Goal: Task Accomplishment & Management: Manage account settings

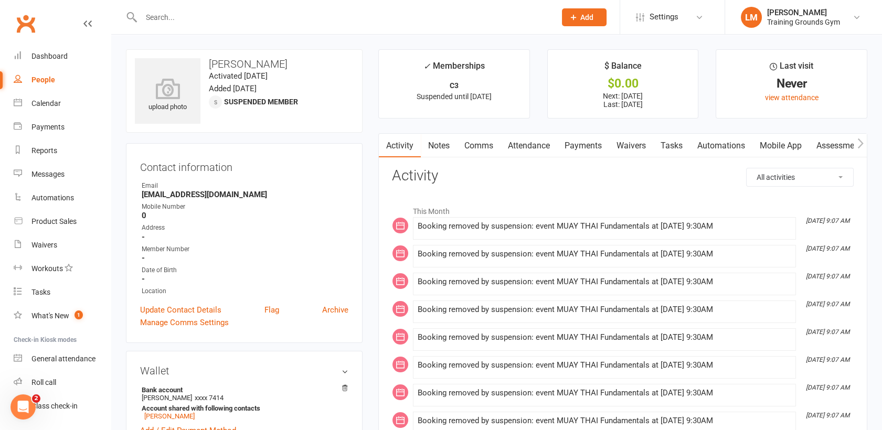
click at [166, 22] on input "text" at bounding box center [343, 17] width 410 height 15
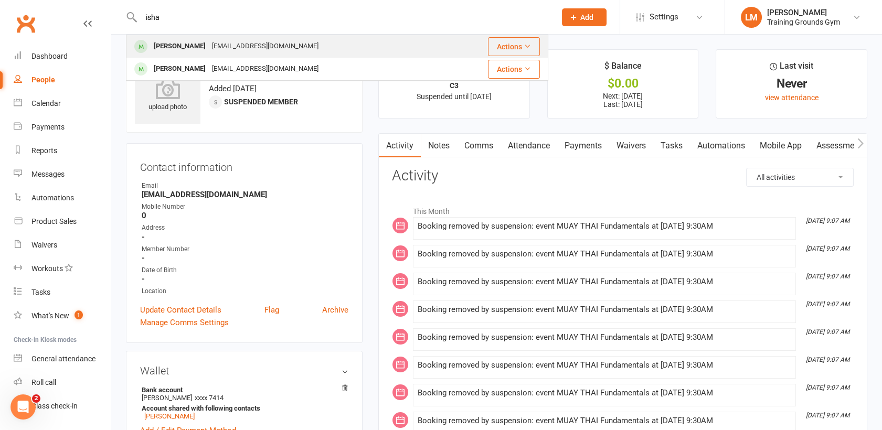
type input "isha"
click at [182, 46] on div "[PERSON_NAME]" at bounding box center [180, 46] width 58 height 15
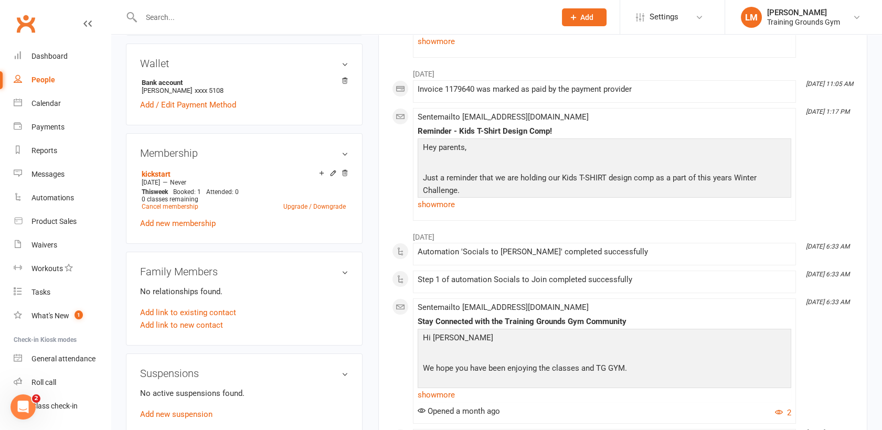
scroll to position [314, 0]
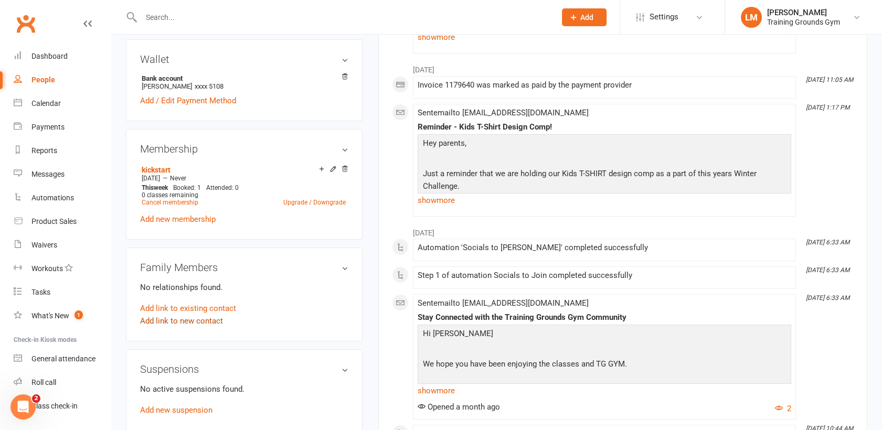
click at [202, 323] on link "Add link to new contact" at bounding box center [181, 321] width 83 height 13
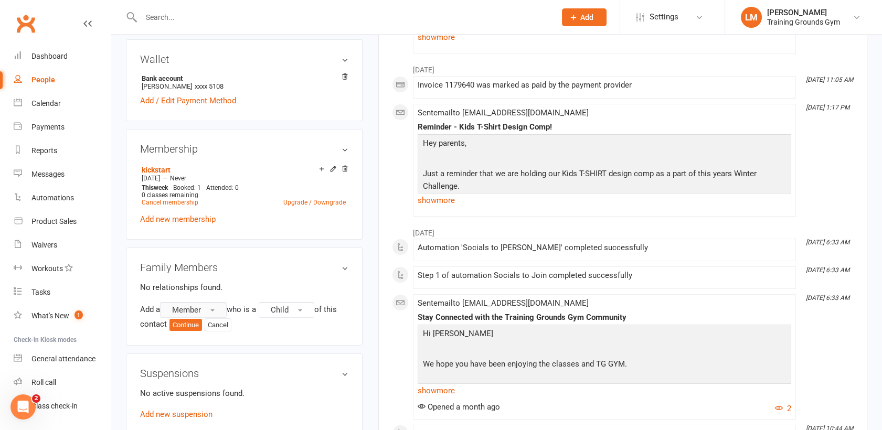
click at [194, 309] on span "Member" at bounding box center [186, 309] width 29 height 9
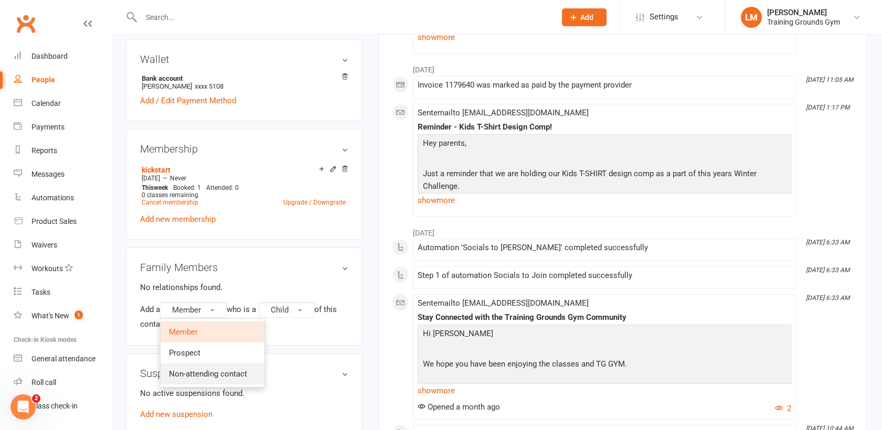
click at [209, 376] on span "Non-attending contact" at bounding box center [208, 373] width 78 height 9
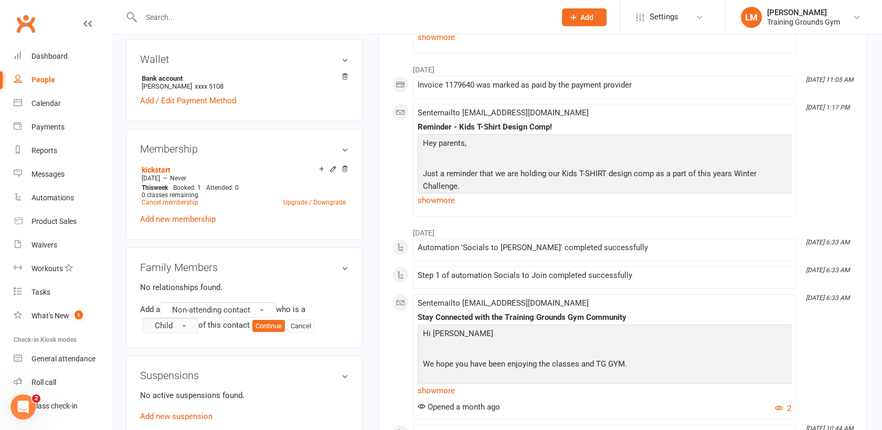
click at [178, 326] on button "Child" at bounding box center [171, 326] width 56 height 16
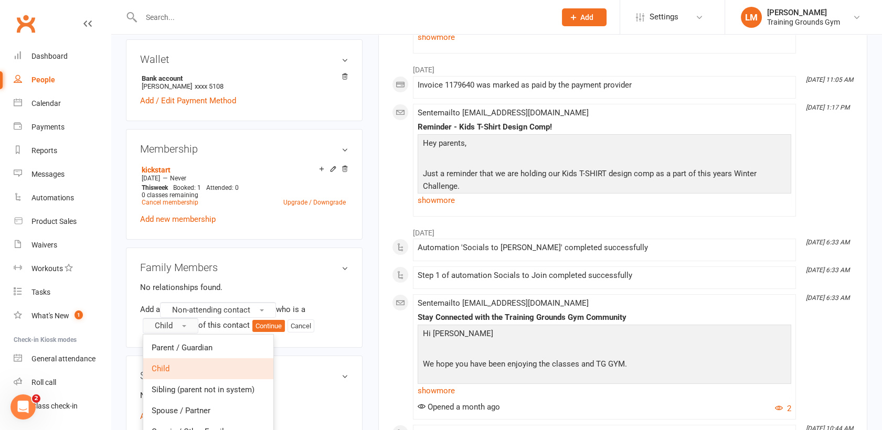
click at [178, 326] on button "Child" at bounding box center [171, 326] width 56 height 16
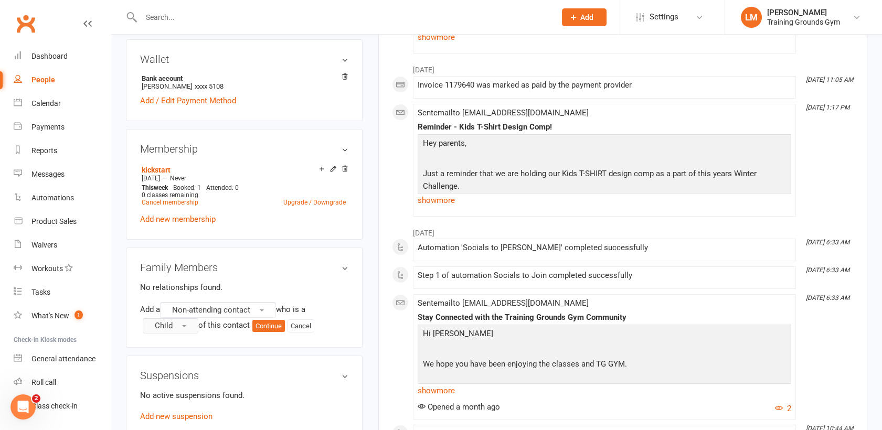
click at [178, 326] on button "Child" at bounding box center [171, 326] width 56 height 16
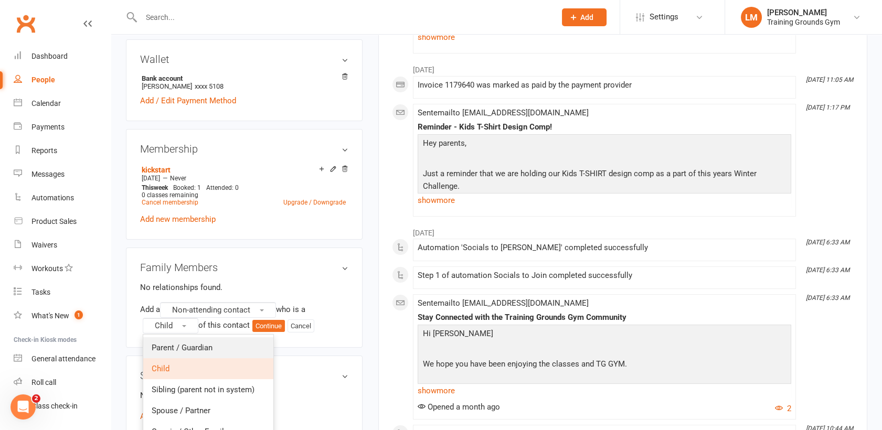
click at [181, 345] on span "Parent / Guardian" at bounding box center [182, 347] width 61 height 9
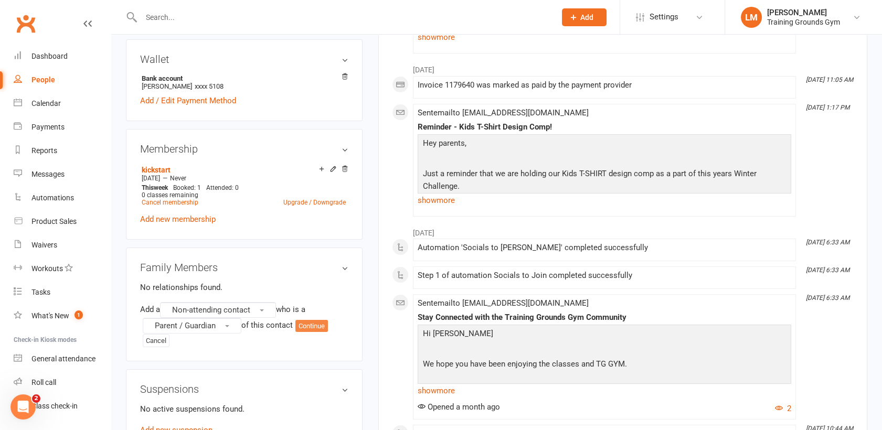
click at [314, 325] on button "Continue" at bounding box center [311, 326] width 33 height 13
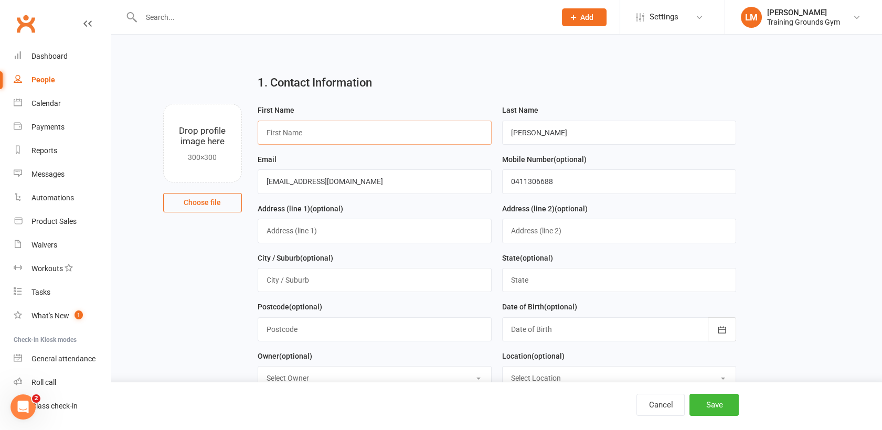
click at [294, 135] on input "text" at bounding box center [375, 133] width 234 height 24
type input "Imdraveer"
click at [726, 405] on button "Save" at bounding box center [714, 405] width 49 height 22
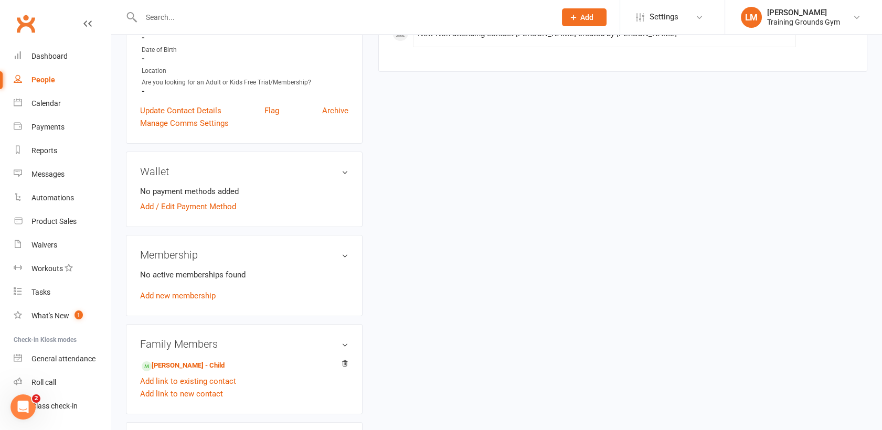
scroll to position [222, 0]
click at [190, 389] on link "Add link to new contact" at bounding box center [181, 392] width 83 height 13
click at [295, 382] on button "Child" at bounding box center [287, 383] width 56 height 16
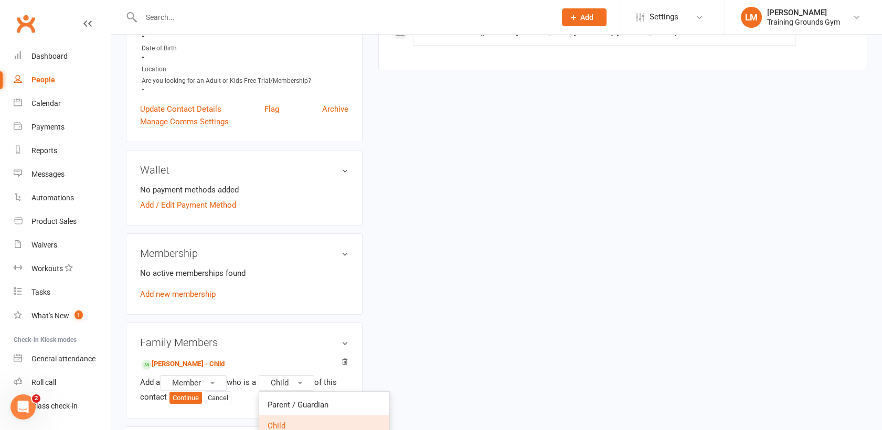
click at [440, 364] on div "upload photo Imdraveer Chatterjee Added [DATE] Not Attending Contact informatio…" at bounding box center [496, 268] width 757 height 883
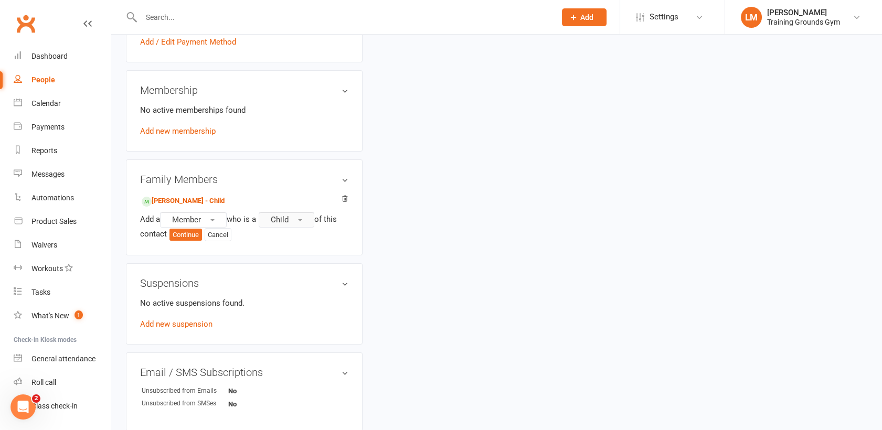
scroll to position [542, 0]
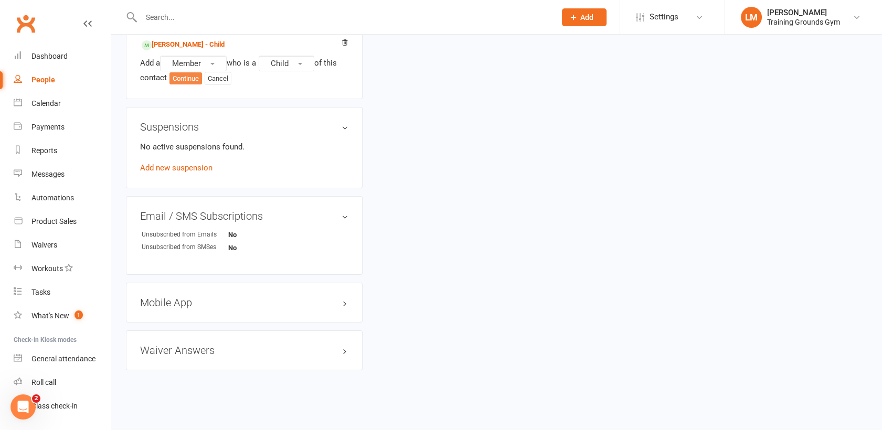
click at [181, 78] on button "Continue" at bounding box center [186, 78] width 33 height 13
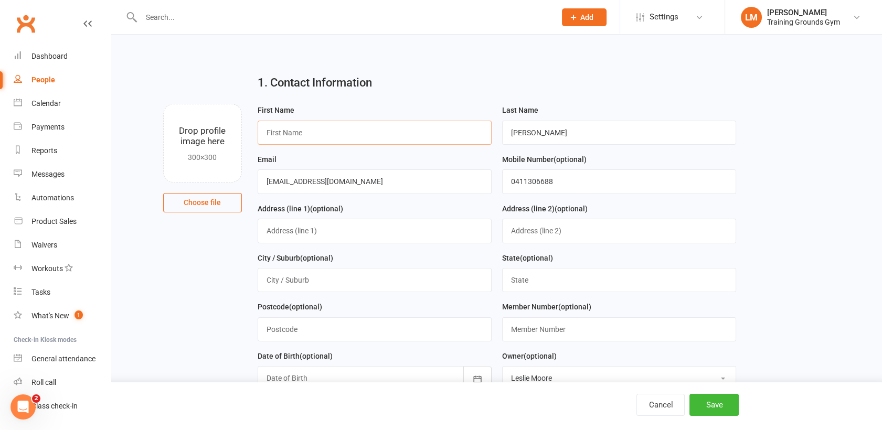
click at [290, 130] on input "text" at bounding box center [375, 133] width 234 height 24
type input "[PERSON_NAME]"
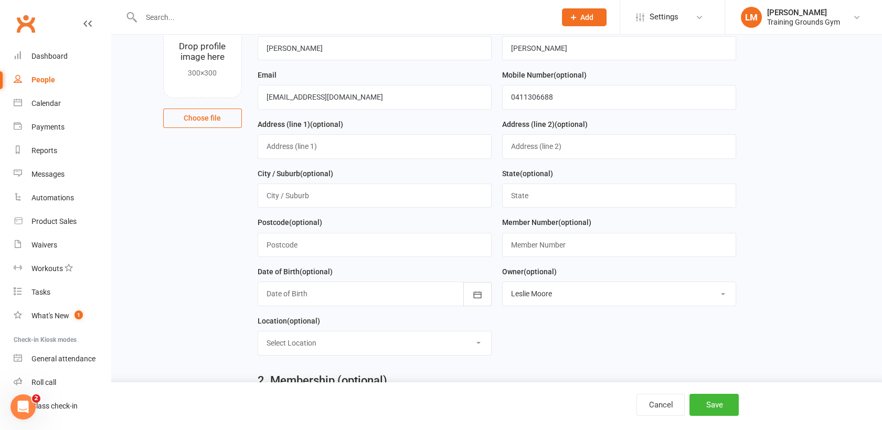
scroll to position [93, 0]
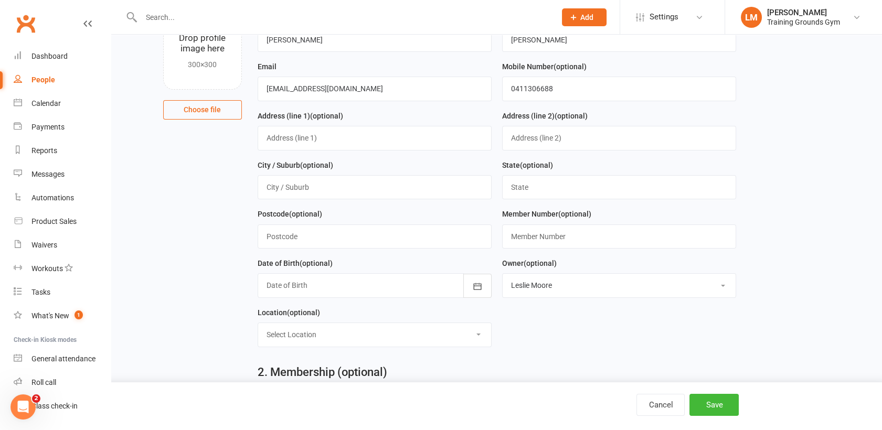
click at [322, 287] on div at bounding box center [375, 285] width 234 height 24
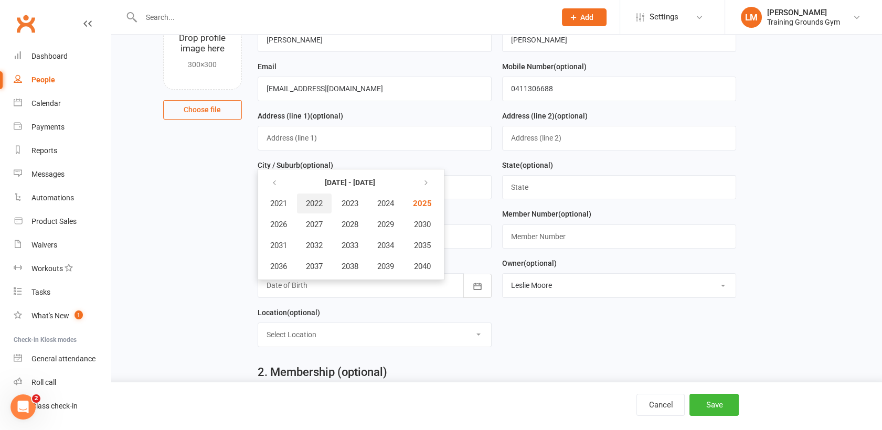
click at [319, 199] on span "2022" at bounding box center [314, 203] width 17 height 9
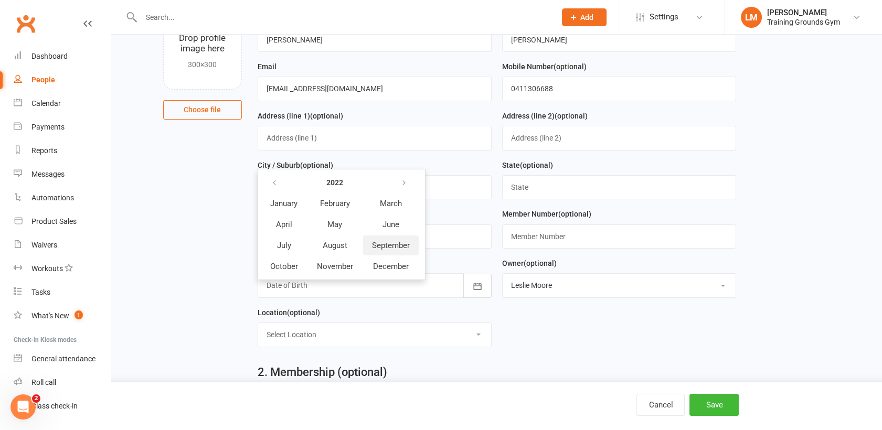
click at [389, 241] on span "September" at bounding box center [391, 245] width 38 height 9
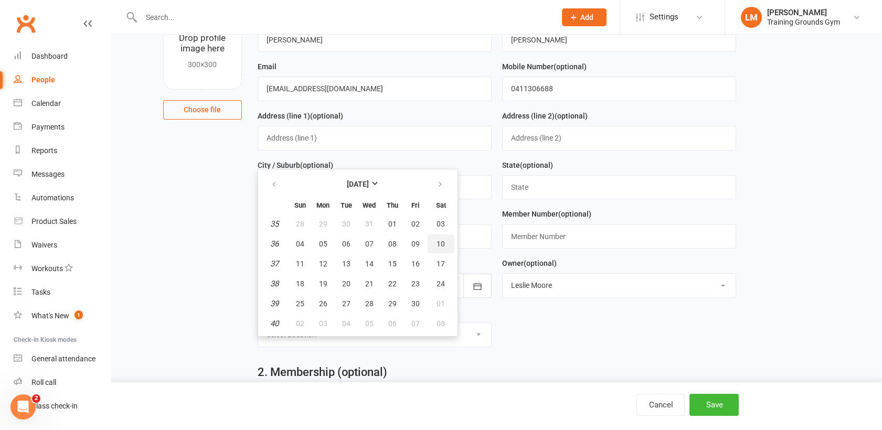
click at [441, 240] on span "10" at bounding box center [441, 244] width 8 height 8
type input "[DATE]"
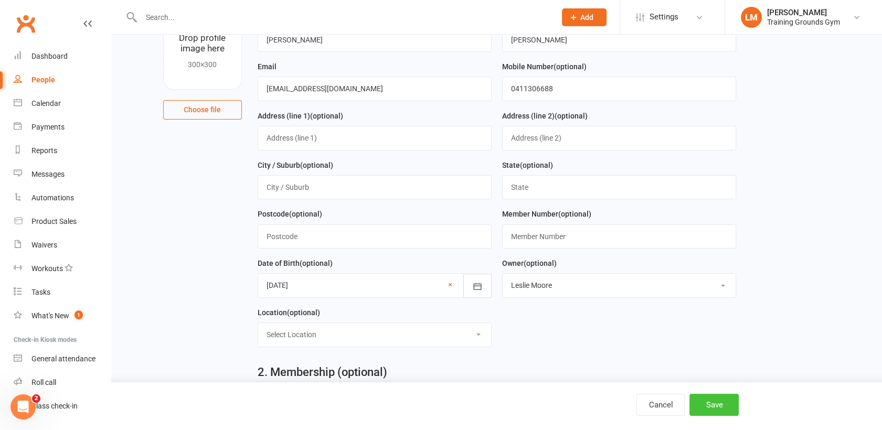
click at [720, 410] on button "Save" at bounding box center [714, 405] width 49 height 22
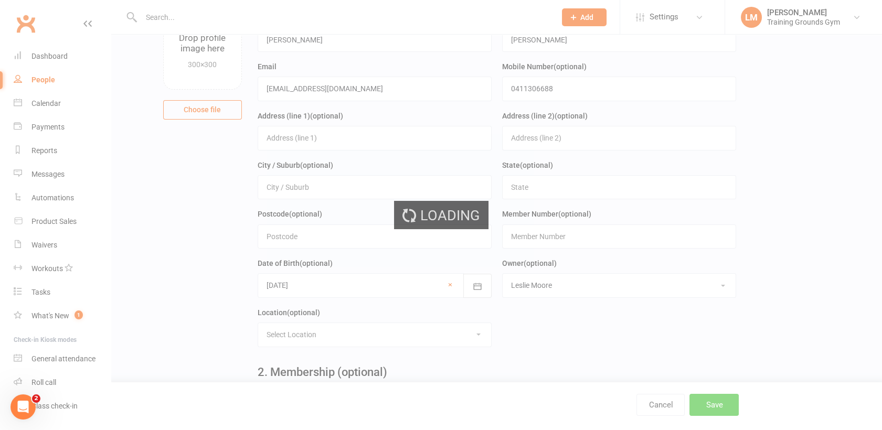
scroll to position [0, 0]
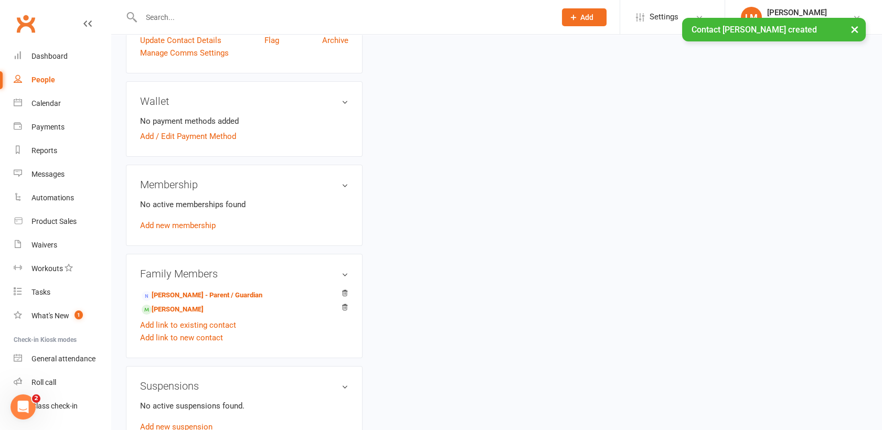
scroll to position [292, 0]
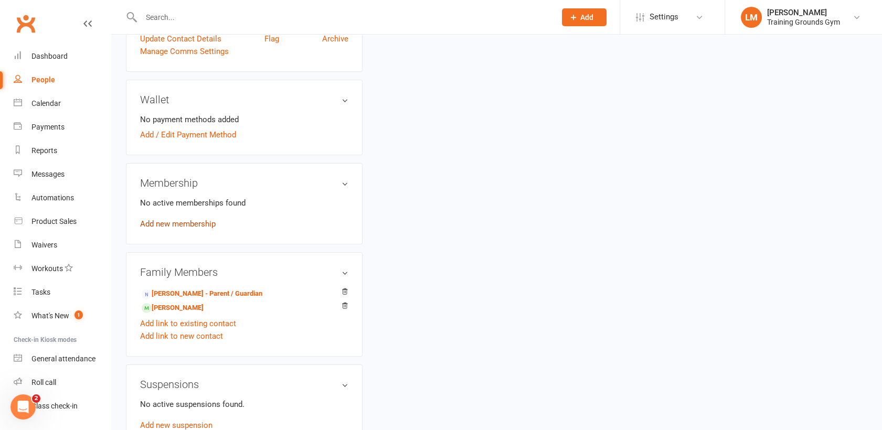
click at [184, 225] on link "Add new membership" at bounding box center [178, 223] width 76 height 9
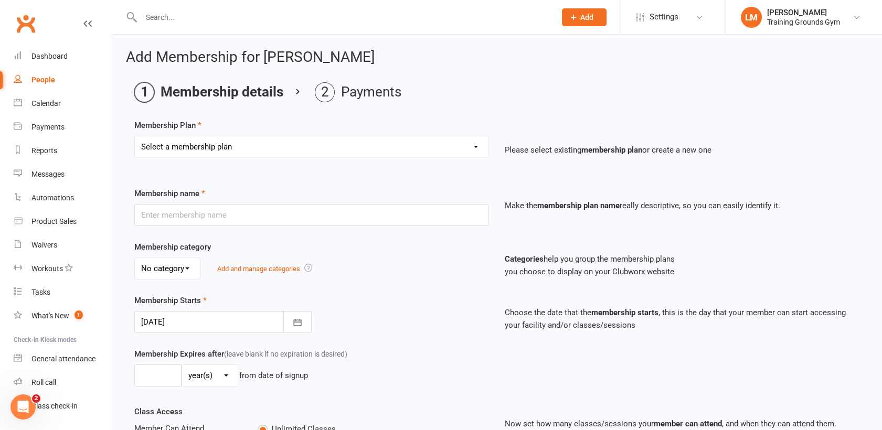
click at [403, 139] on select "Select a membership plan Create new Membership Plan Trial Basic for beginners a…" at bounding box center [312, 146] width 354 height 21
select select "3"
click at [135, 136] on select "Select a membership plan Create new Membership Plan Trial Basic for beginners a…" at bounding box center [312, 146] width 354 height 21
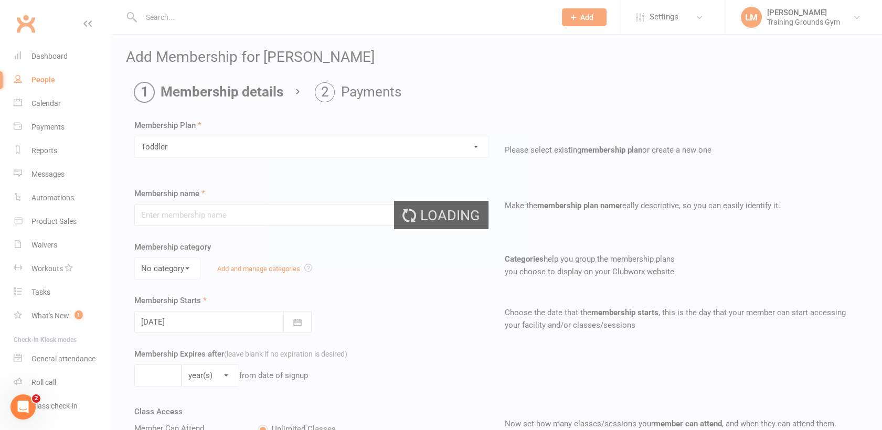
type input "Toddler"
select select "2"
type input "0"
type input "1"
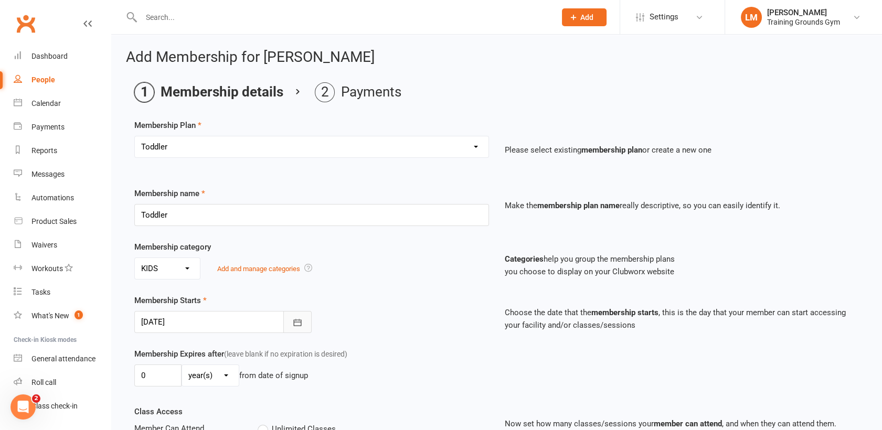
click at [298, 319] on icon "button" at bounding box center [297, 323] width 10 height 10
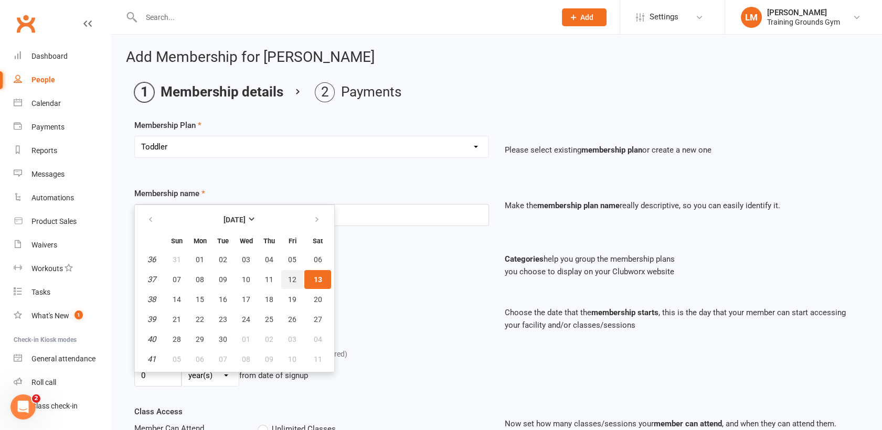
click at [293, 278] on span "12" at bounding box center [292, 280] width 8 height 8
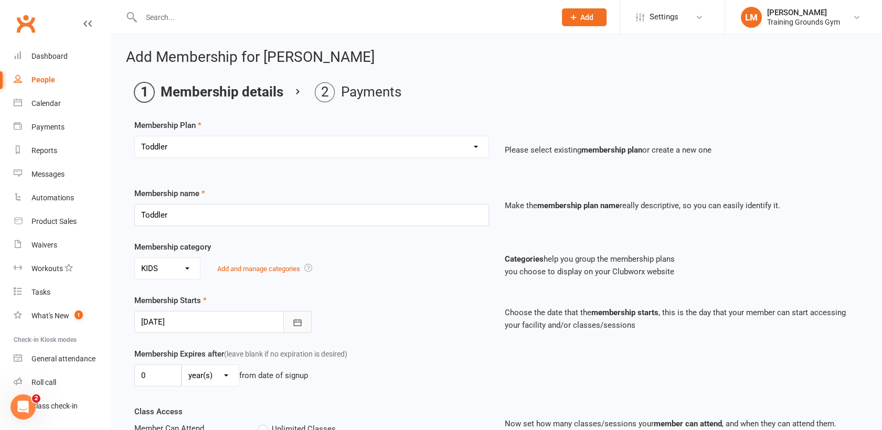
click at [298, 322] on icon "button" at bounding box center [297, 323] width 10 height 10
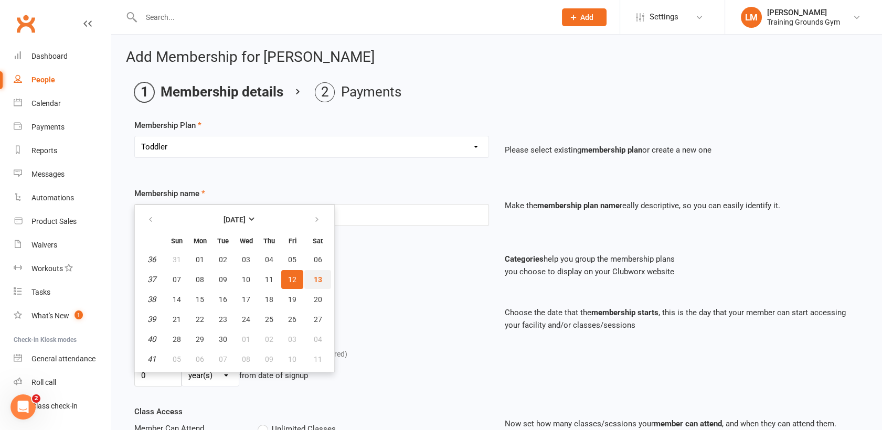
click at [318, 281] on span "13" at bounding box center [318, 280] width 8 height 8
type input "[DATE]"
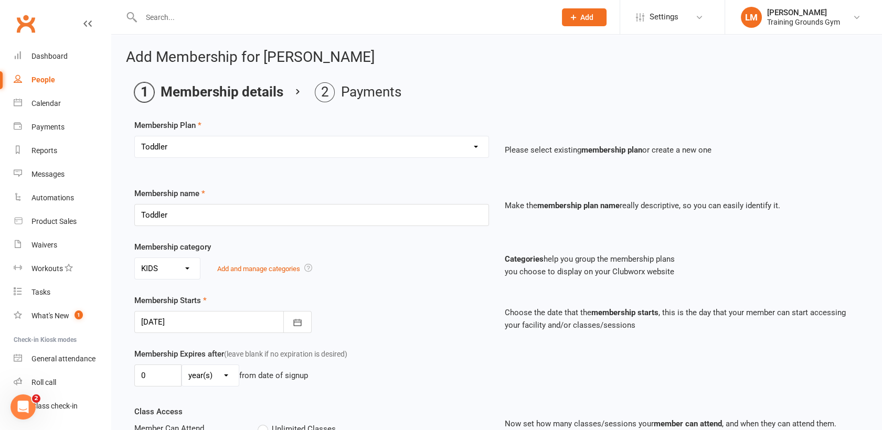
click at [436, 286] on div "Membership category No category ADULTS General KIDS Add and manage categories C…" at bounding box center [496, 268] width 741 height 54
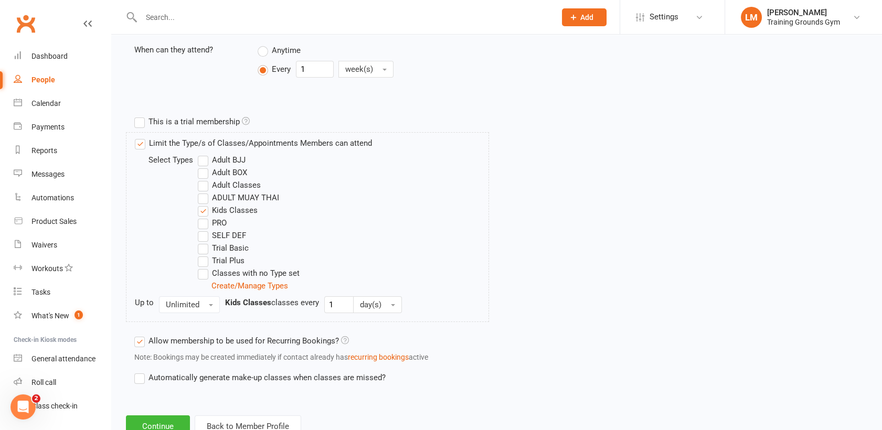
scroll to position [468, 0]
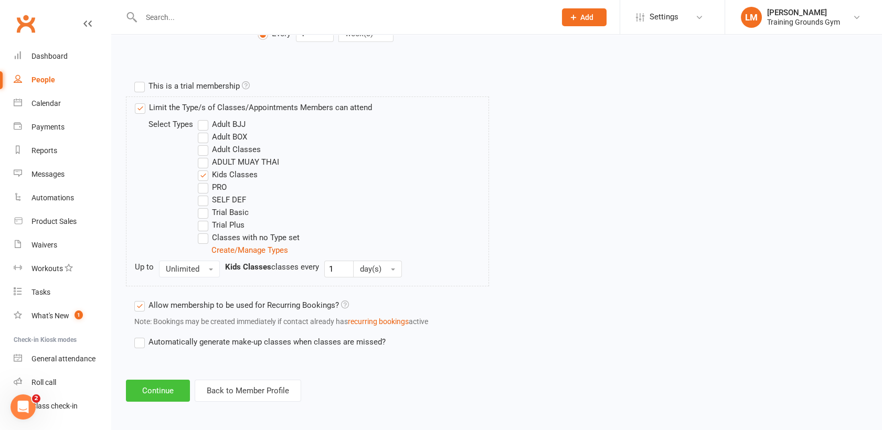
click at [167, 388] on button "Continue" at bounding box center [158, 391] width 64 height 22
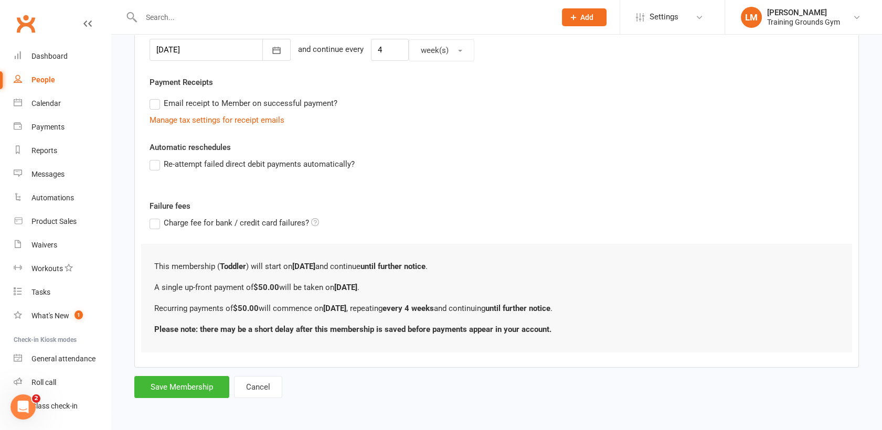
scroll to position [0, 0]
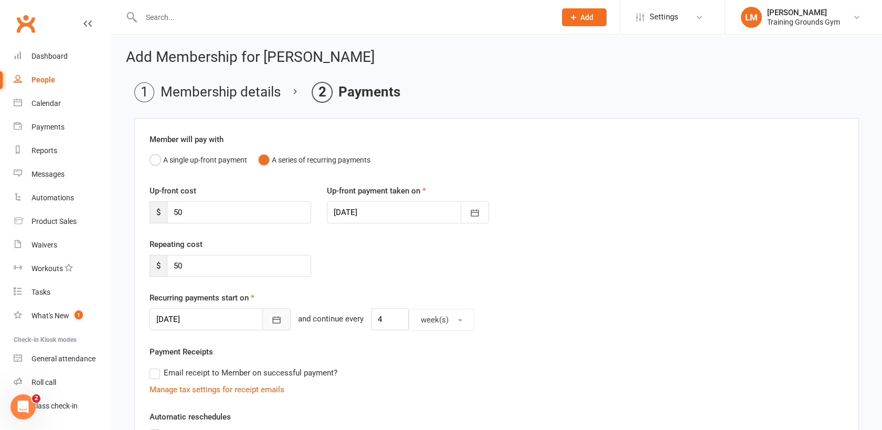
click at [271, 320] on icon "button" at bounding box center [276, 320] width 10 height 10
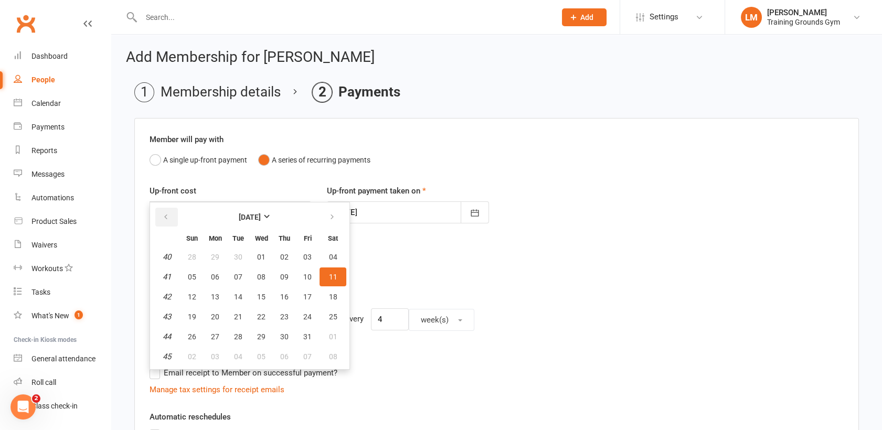
click at [161, 221] on button "button" at bounding box center [166, 217] width 23 height 19
click at [307, 355] on span "10" at bounding box center [307, 357] width 8 height 8
type input "[DATE]"
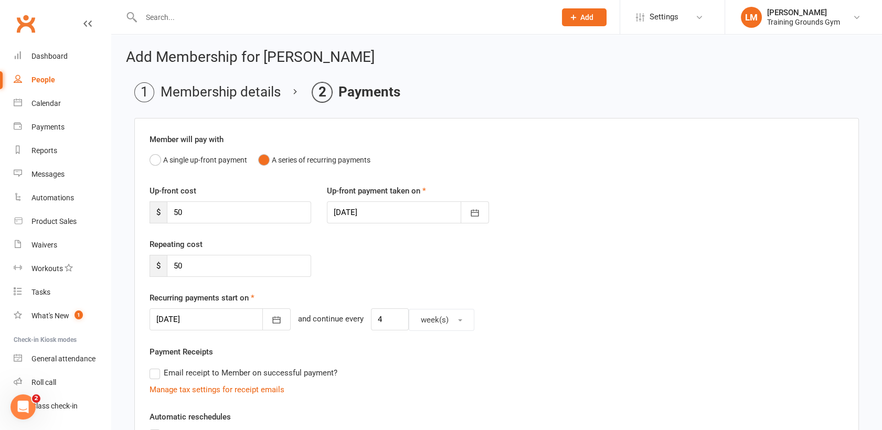
click at [643, 290] on div "Repeating cost $ 50" at bounding box center [497, 265] width 710 height 54
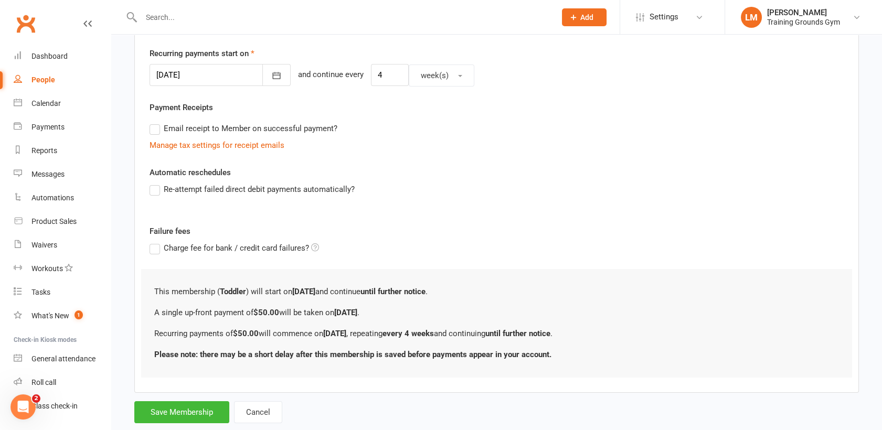
scroll to position [269, 0]
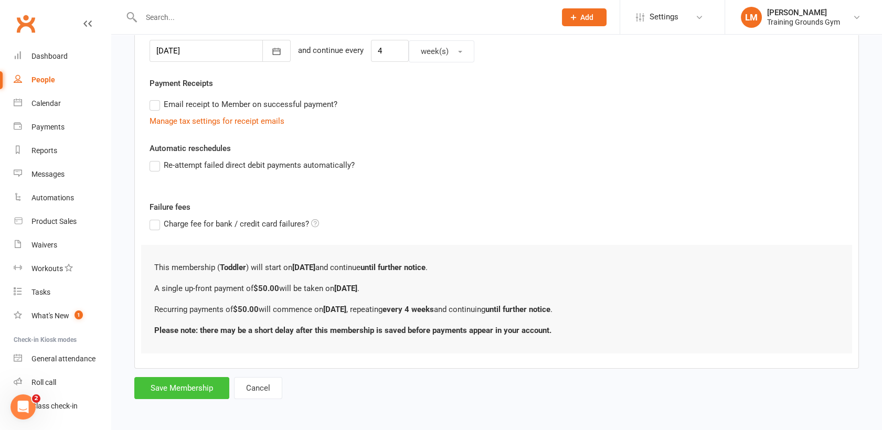
click at [160, 394] on button "Save Membership" at bounding box center [181, 388] width 95 height 22
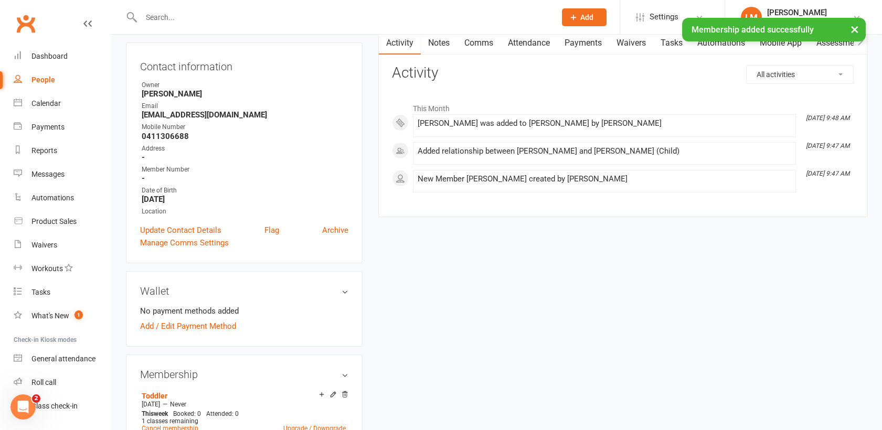
scroll to position [161, 0]
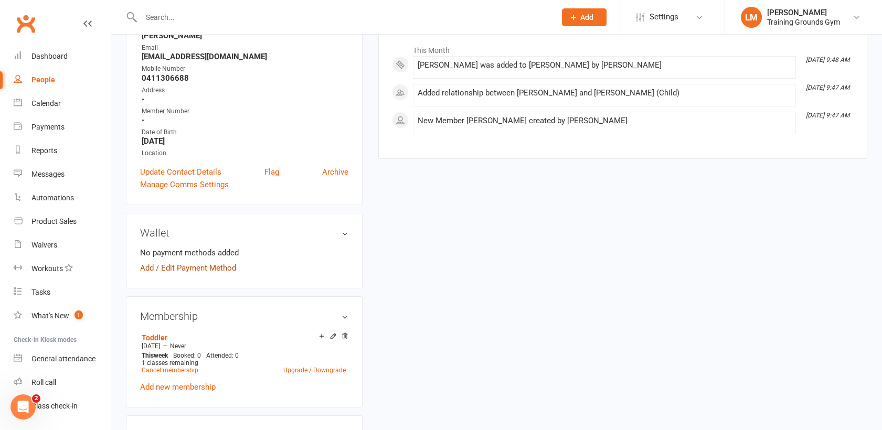
click at [176, 271] on link "Add / Edit Payment Method" at bounding box center [188, 268] width 96 height 13
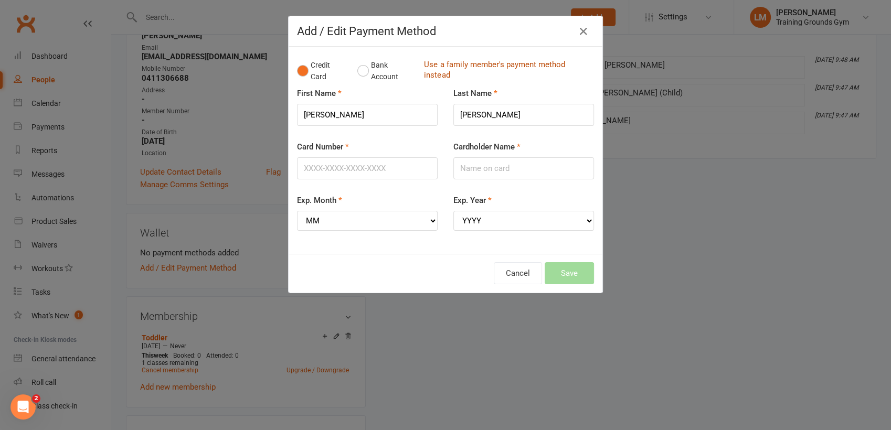
click at [479, 65] on link "Use a family member's payment method instead" at bounding box center [506, 71] width 165 height 24
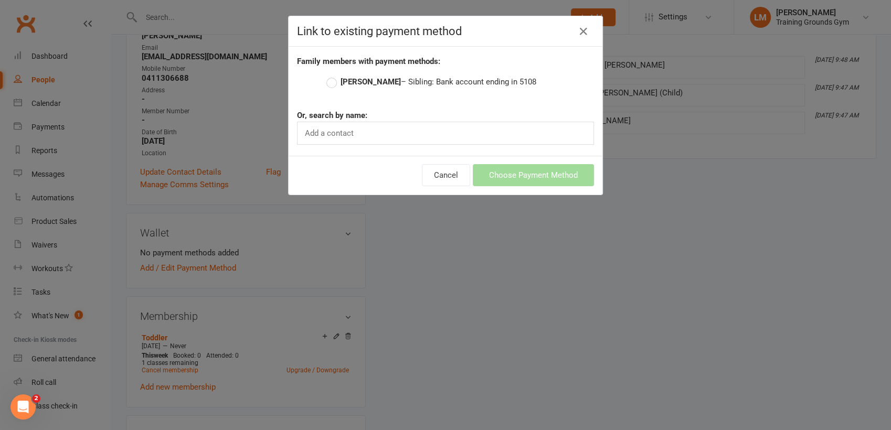
click at [326, 80] on label "[PERSON_NAME] – Sibling: Bank account ending in 5108" at bounding box center [431, 82] width 210 height 13
click at [326, 76] on input "[PERSON_NAME] – Sibling: Bank account ending in 5108" at bounding box center [329, 76] width 7 height 0
click at [506, 172] on button "Choose Payment Method" at bounding box center [533, 175] width 121 height 22
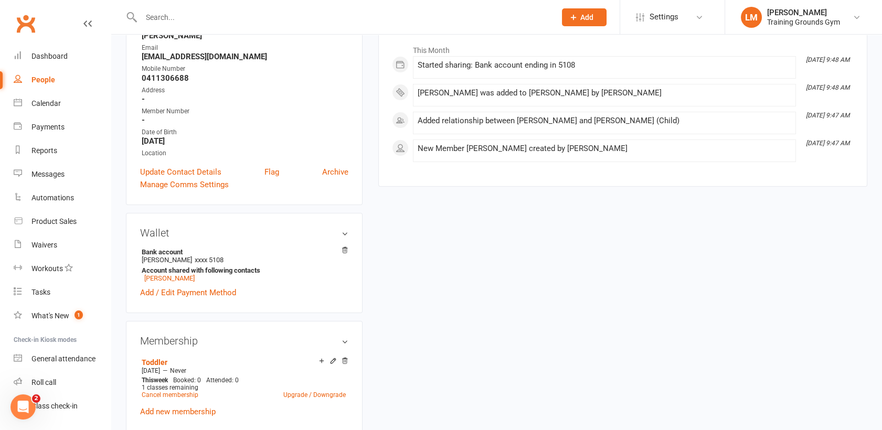
scroll to position [0, 0]
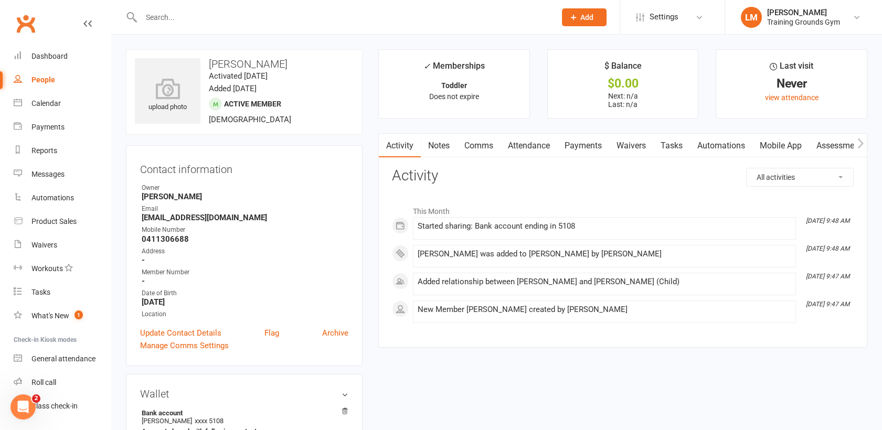
click at [403, 138] on link "Activity" at bounding box center [400, 146] width 42 height 24
click at [587, 141] on link "Payments" at bounding box center [583, 146] width 52 height 24
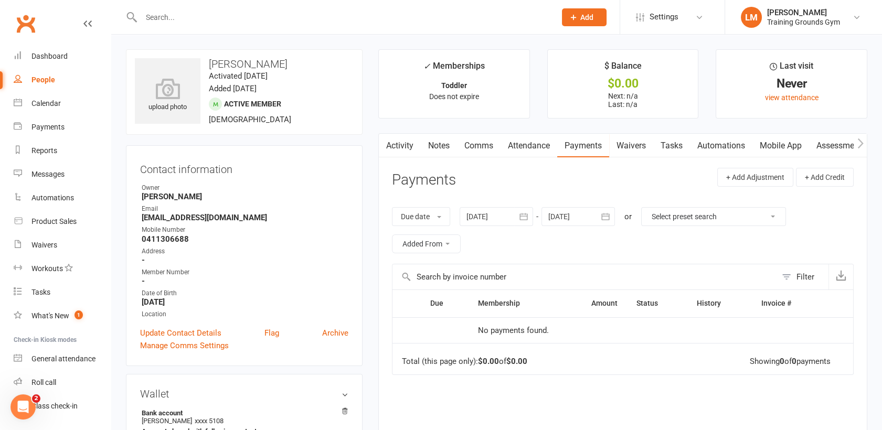
click at [609, 215] on icon "button" at bounding box center [605, 217] width 10 height 10
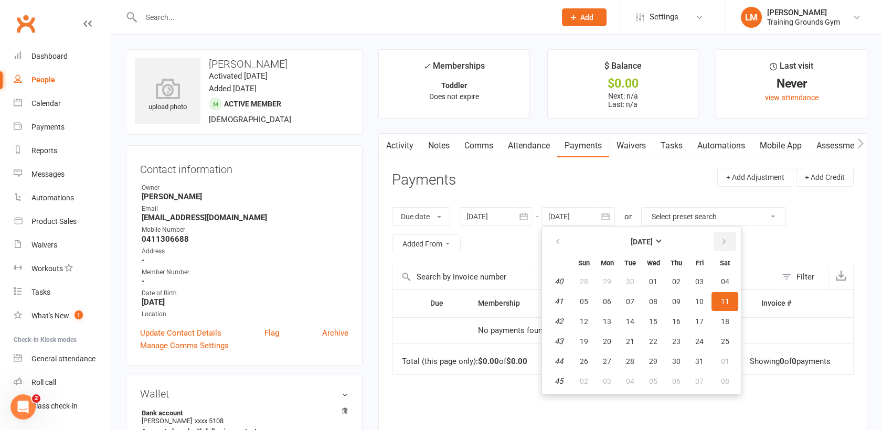
click at [725, 238] on icon "button" at bounding box center [724, 242] width 7 height 8
click at [725, 283] on span "03" at bounding box center [725, 282] width 8 height 8
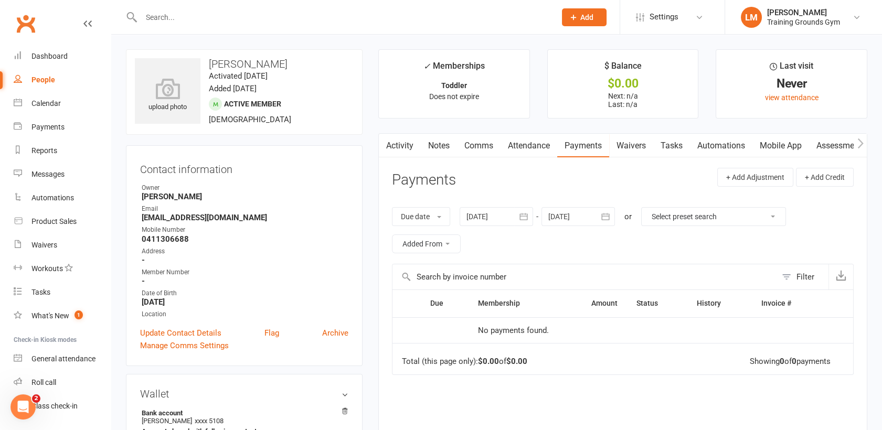
click at [567, 217] on div at bounding box center [578, 216] width 73 height 19
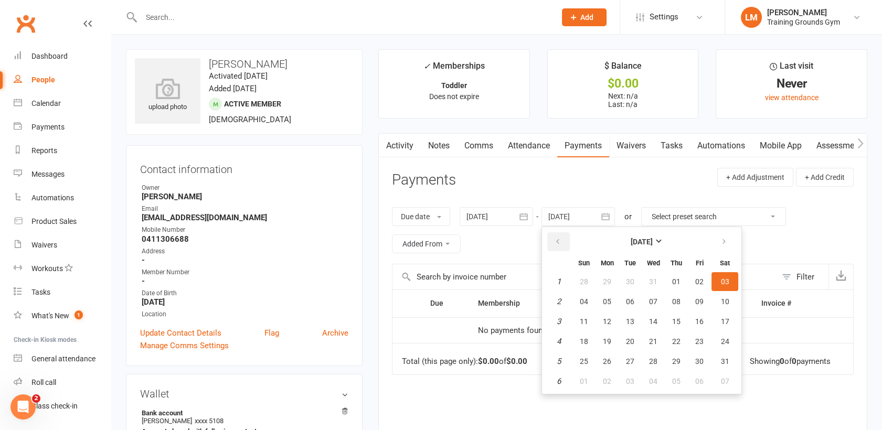
click at [558, 243] on icon "button" at bounding box center [557, 242] width 7 height 8
click at [577, 295] on button "07" at bounding box center [584, 301] width 22 height 19
type input "[DATE]"
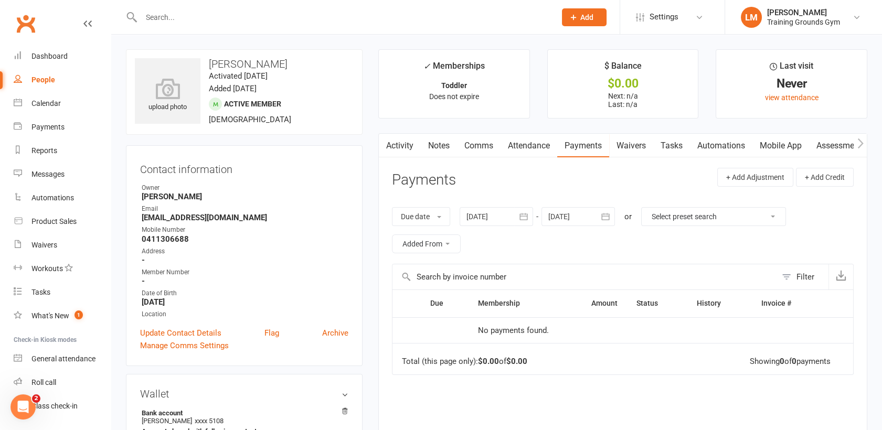
click at [584, 143] on link "Payments" at bounding box center [583, 146] width 52 height 24
click at [392, 142] on button "button" at bounding box center [385, 146] width 13 height 24
click at [409, 145] on link "Activity" at bounding box center [400, 146] width 42 height 24
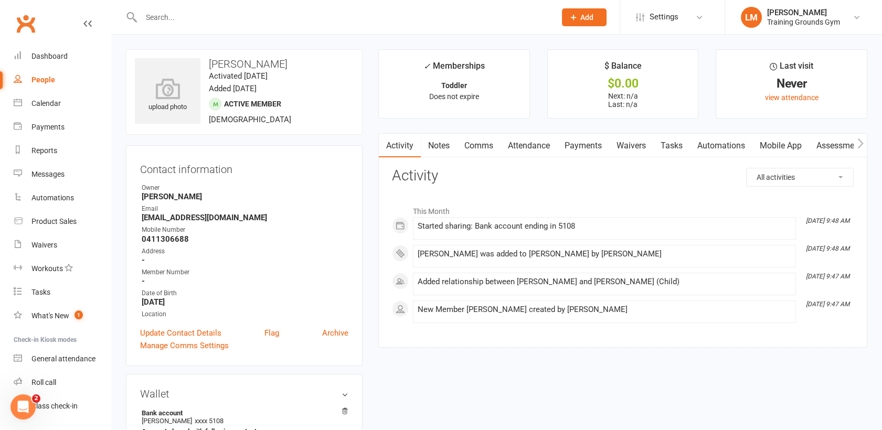
click at [409, 145] on link "Activity" at bounding box center [400, 146] width 42 height 24
click at [576, 144] on link "Payments" at bounding box center [583, 146] width 52 height 24
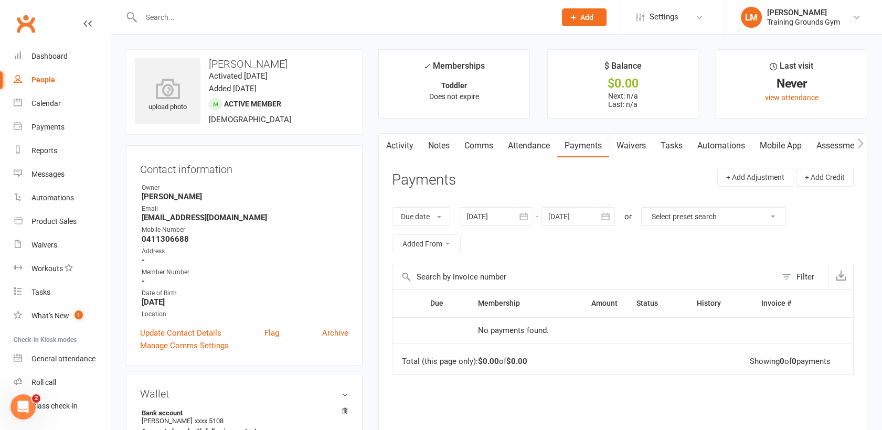
click at [399, 143] on link "Activity" at bounding box center [400, 146] width 42 height 24
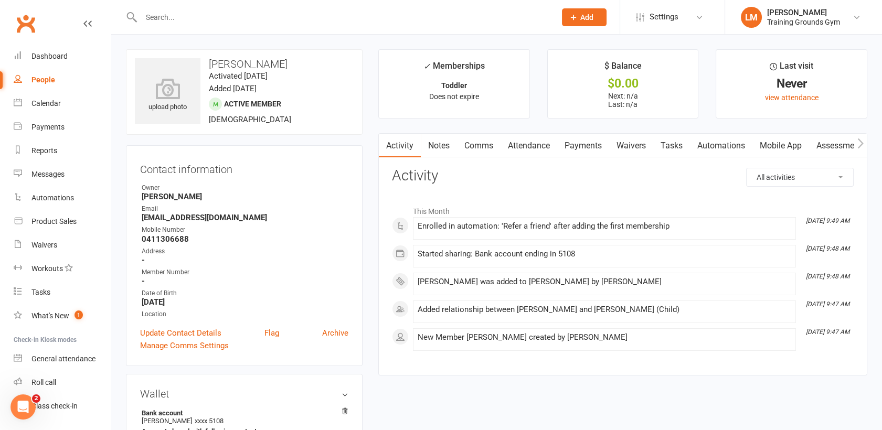
click at [584, 146] on link "Payments" at bounding box center [583, 146] width 52 height 24
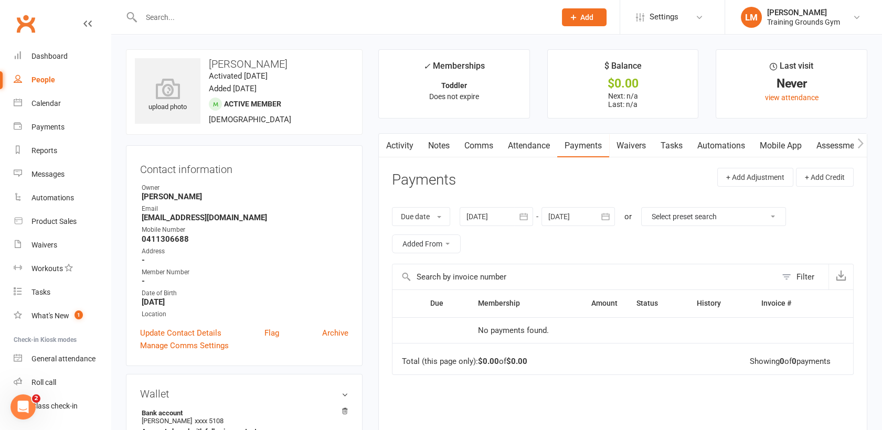
click at [493, 207] on div at bounding box center [496, 216] width 73 height 19
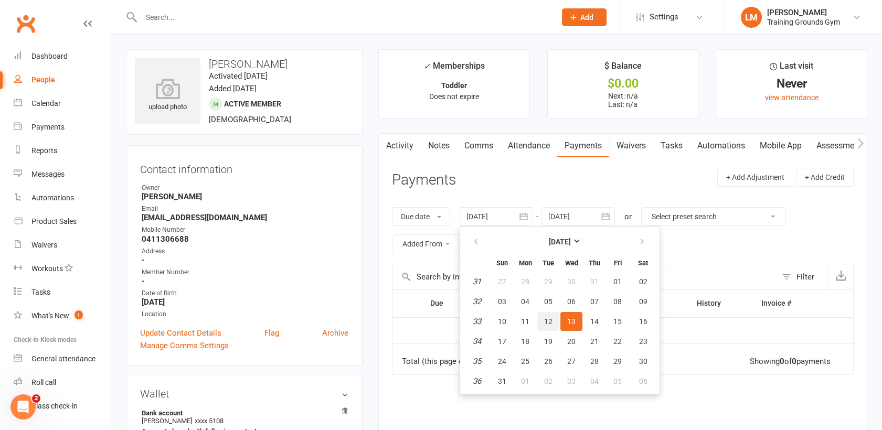
click at [550, 320] on span "12" at bounding box center [548, 322] width 8 height 8
type input "[DATE]"
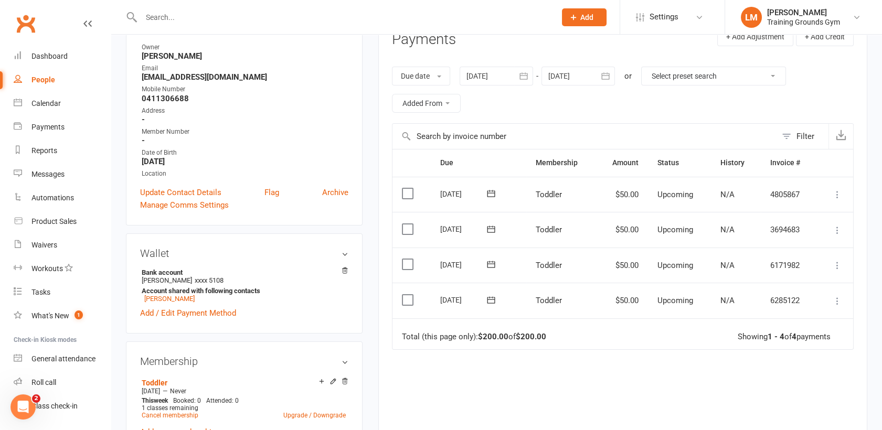
scroll to position [179, 0]
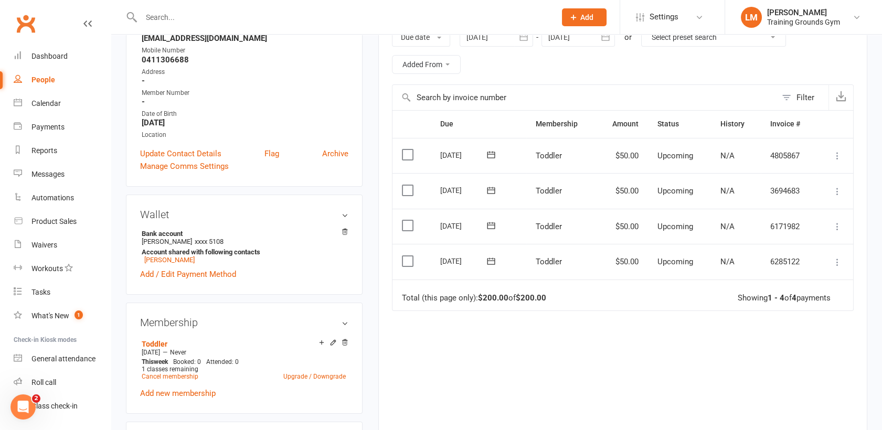
click at [563, 44] on div at bounding box center [578, 37] width 73 height 19
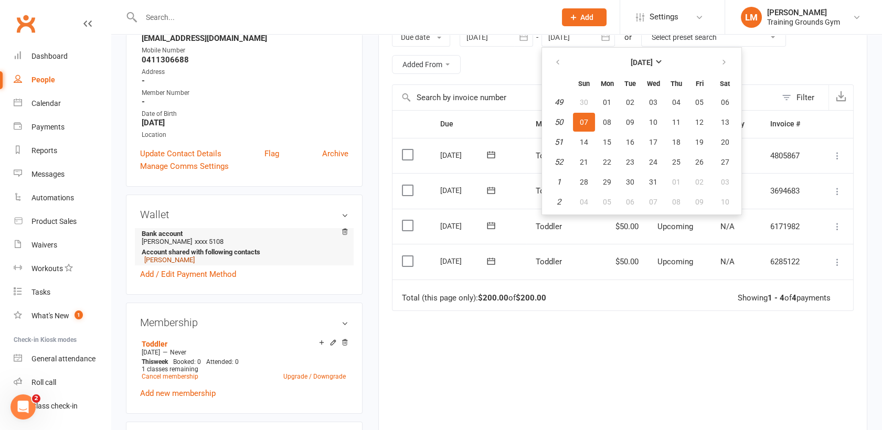
click at [175, 262] on link "[PERSON_NAME]" at bounding box center [169, 260] width 50 height 8
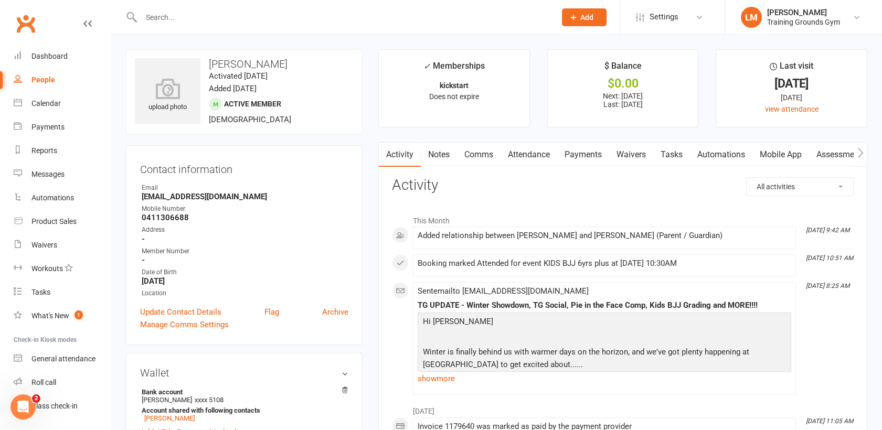
click at [581, 153] on link "Payments" at bounding box center [583, 155] width 52 height 24
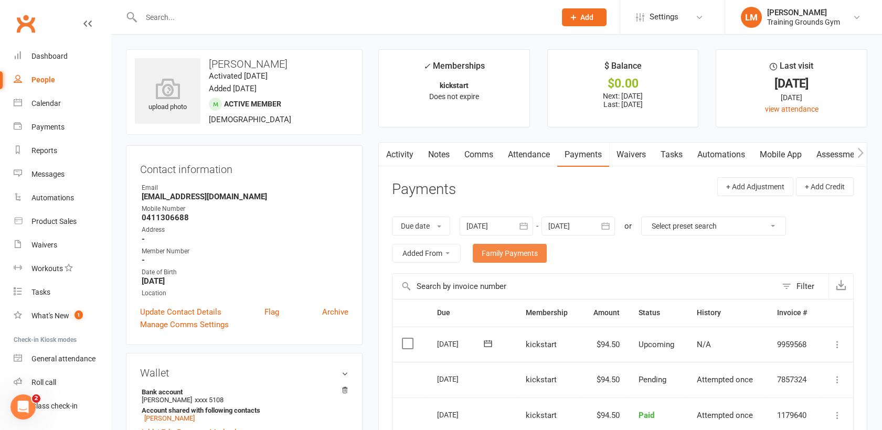
click at [496, 252] on link "Family Payments" at bounding box center [510, 253] width 74 height 19
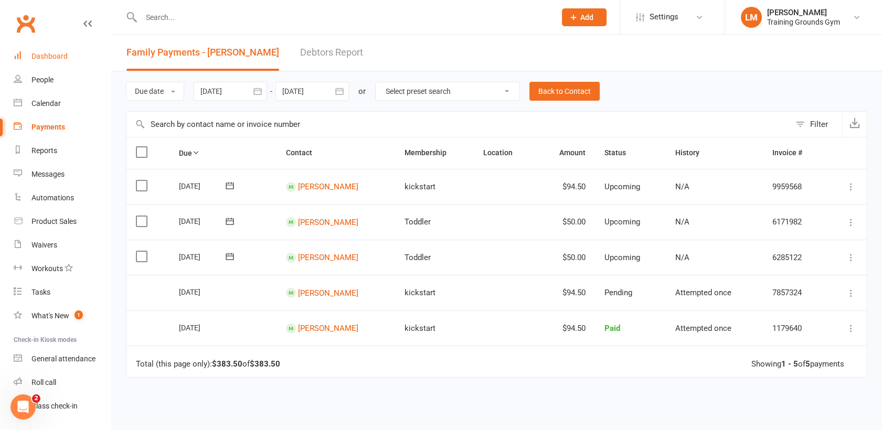
click at [59, 56] on div "Dashboard" at bounding box center [49, 56] width 36 height 8
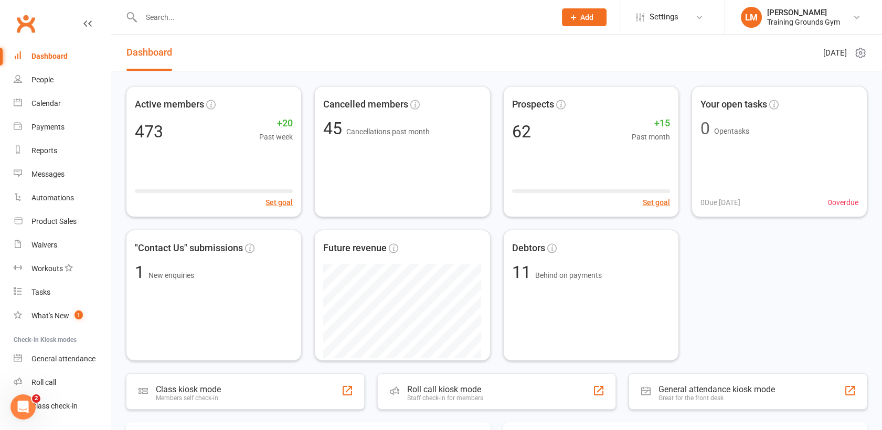
click at [155, 19] on input "text" at bounding box center [343, 17] width 410 height 15
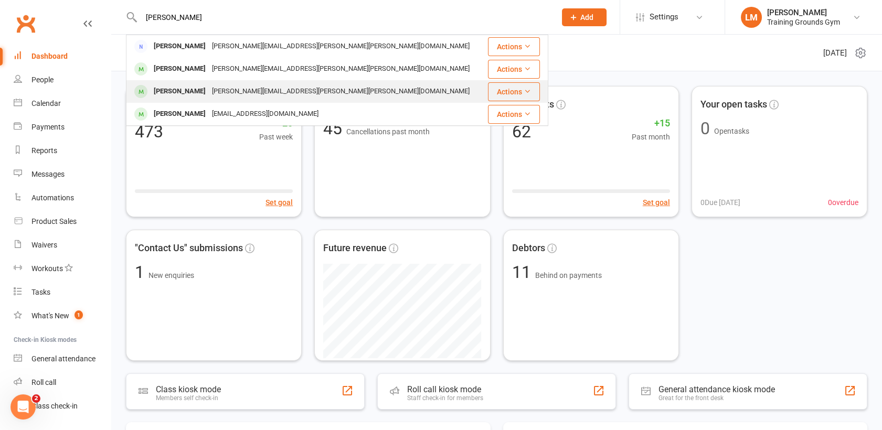
type input "[PERSON_NAME]"
click at [175, 90] on div "[PERSON_NAME]" at bounding box center [180, 91] width 58 height 15
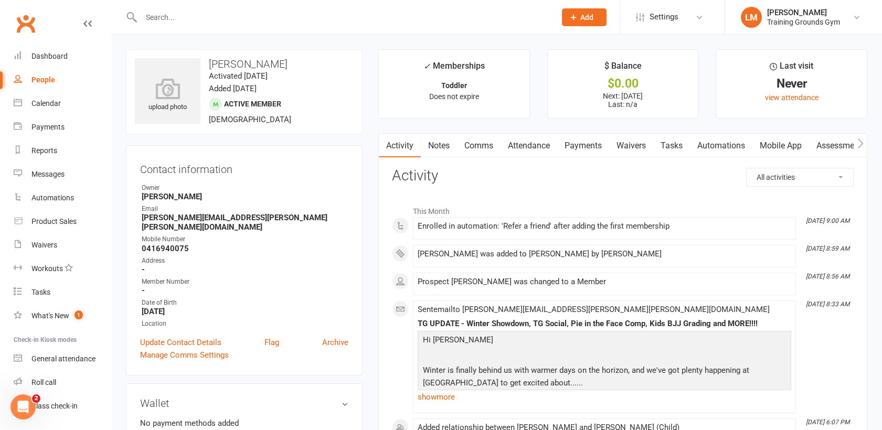
click at [590, 146] on link "Payments" at bounding box center [583, 146] width 52 height 24
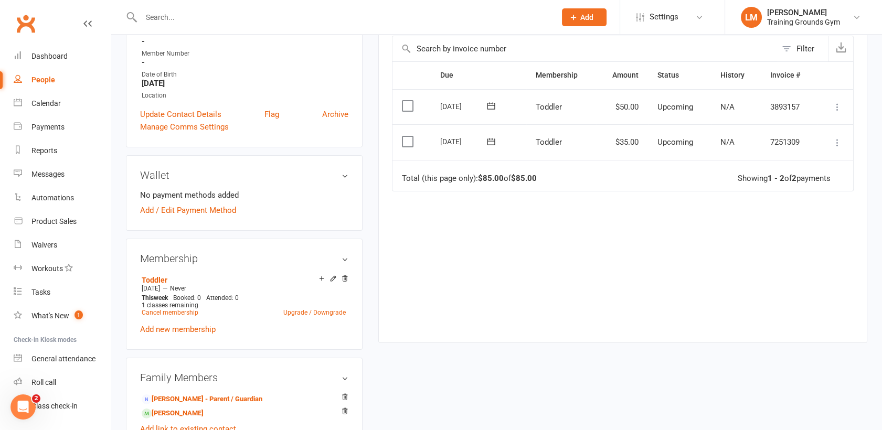
scroll to position [230, 0]
click at [207, 203] on link "Add / Edit Payment Method" at bounding box center [188, 209] width 96 height 13
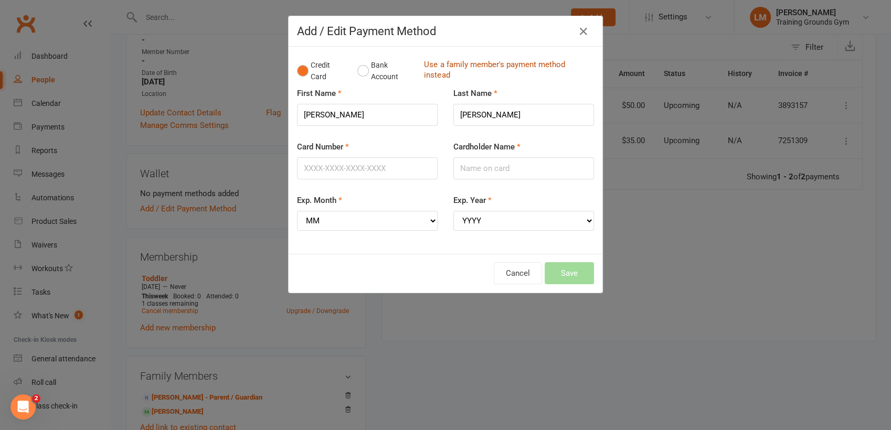
click at [451, 60] on link "Use a family member's payment method instead" at bounding box center [506, 71] width 165 height 24
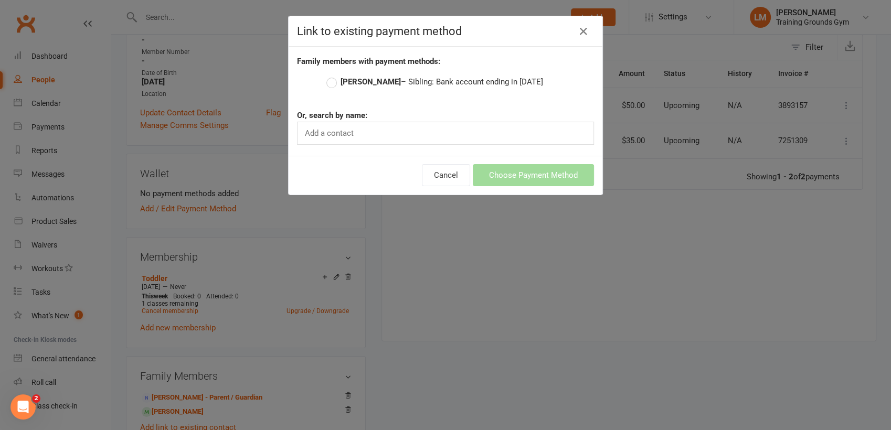
click at [331, 81] on label "[PERSON_NAME] – Sibling: Bank account ending in [DATE]" at bounding box center [434, 82] width 217 height 13
click at [331, 76] on input "[PERSON_NAME] – Sibling: Bank account ending in [DATE]" at bounding box center [329, 76] width 7 height 0
click at [541, 174] on button "Choose Payment Method" at bounding box center [533, 175] width 121 height 22
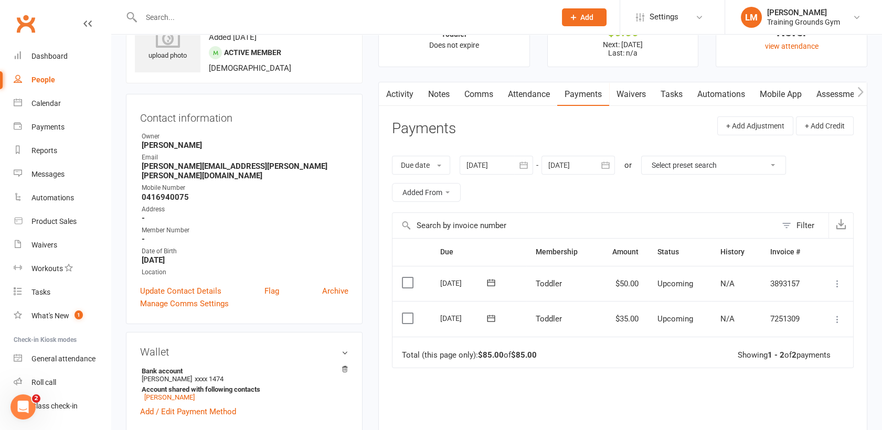
scroll to position [47, 0]
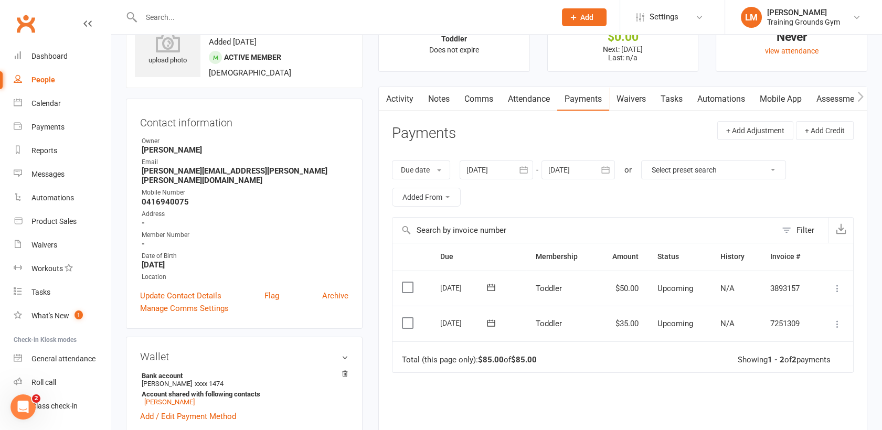
click at [580, 94] on link "Payments" at bounding box center [583, 99] width 52 height 24
click at [393, 102] on link "Activity" at bounding box center [400, 99] width 42 height 24
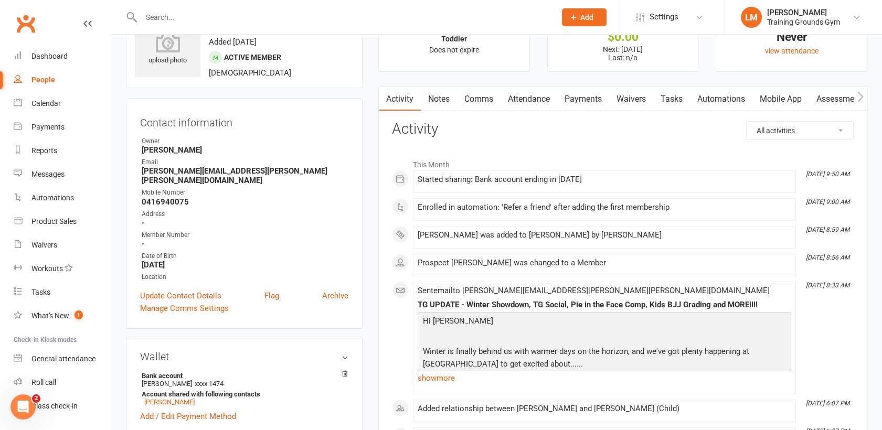
click at [579, 103] on link "Payments" at bounding box center [583, 99] width 52 height 24
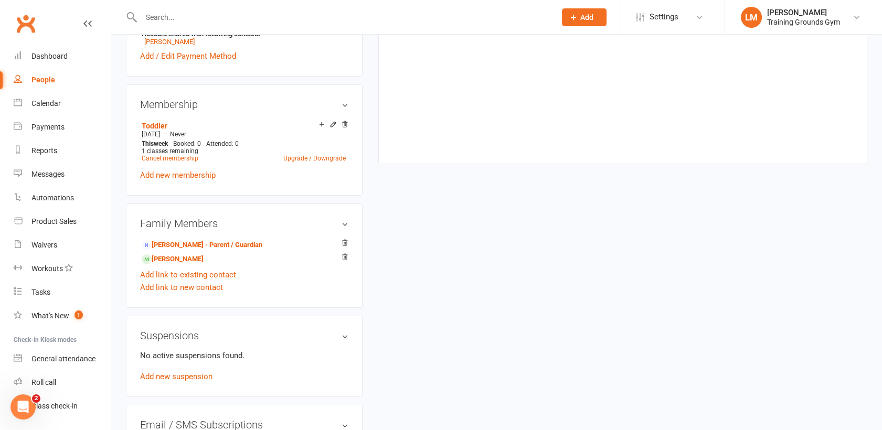
scroll to position [412, 0]
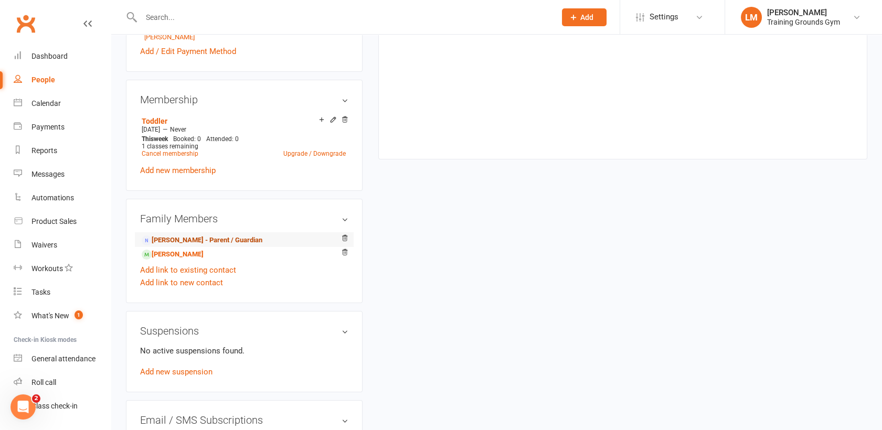
click at [192, 235] on link "[PERSON_NAME] - Parent / Guardian" at bounding box center [202, 240] width 121 height 11
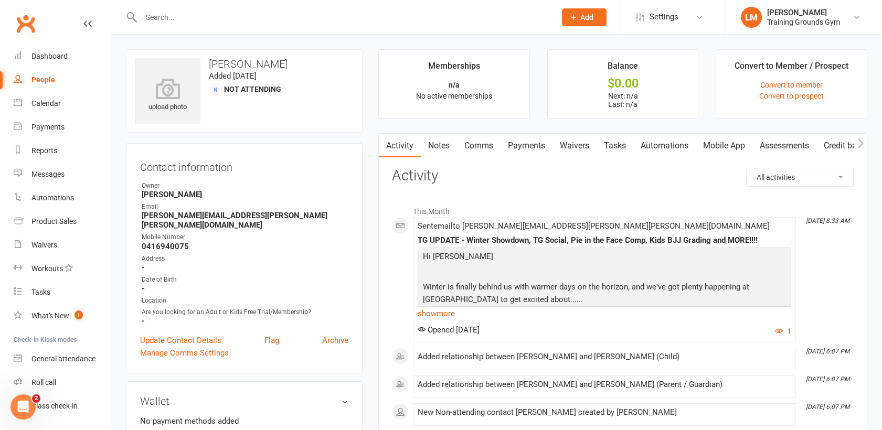
click at [545, 147] on link "Payments" at bounding box center [527, 146] width 52 height 24
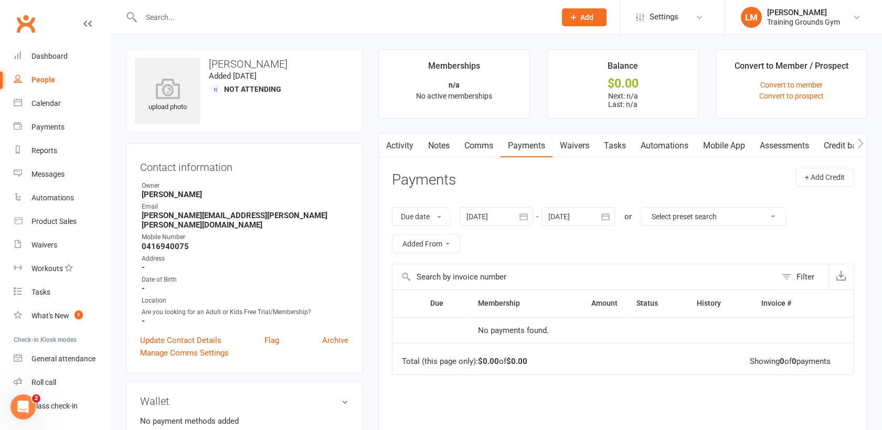
click at [513, 219] on div at bounding box center [496, 216] width 73 height 19
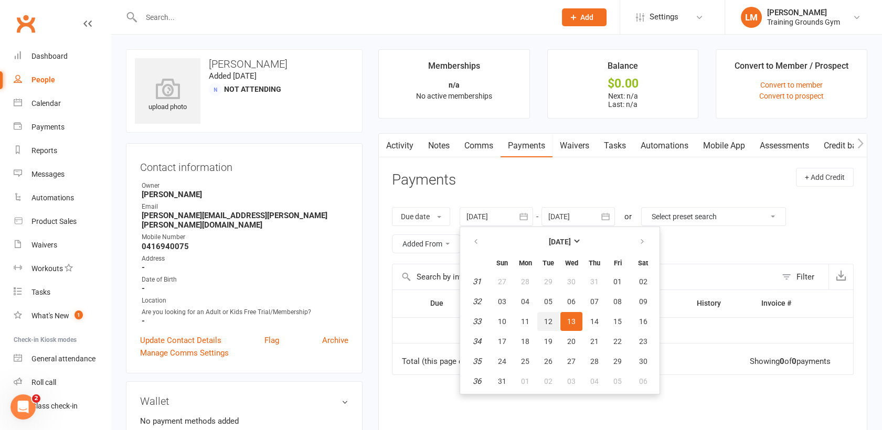
click at [548, 324] on span "12" at bounding box center [548, 322] width 8 height 8
type input "[DATE]"
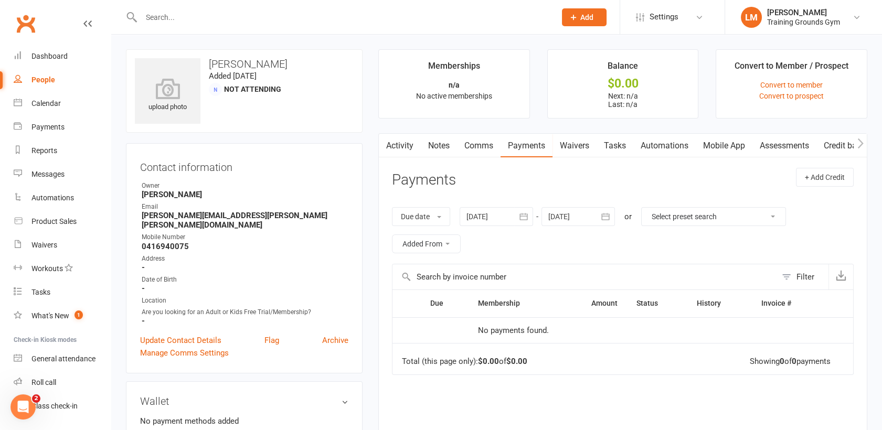
click at [602, 212] on icon "button" at bounding box center [605, 217] width 10 height 10
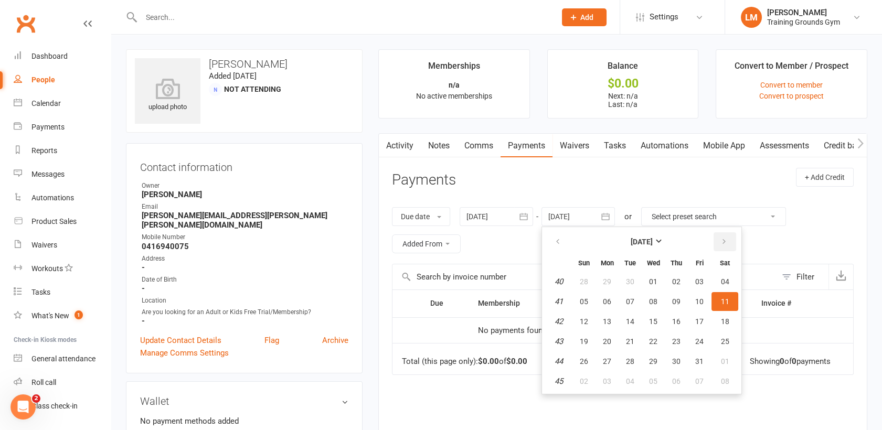
click at [728, 243] on button "button" at bounding box center [725, 242] width 23 height 19
click at [728, 283] on span "06" at bounding box center [725, 282] width 8 height 8
type input "[DATE]"
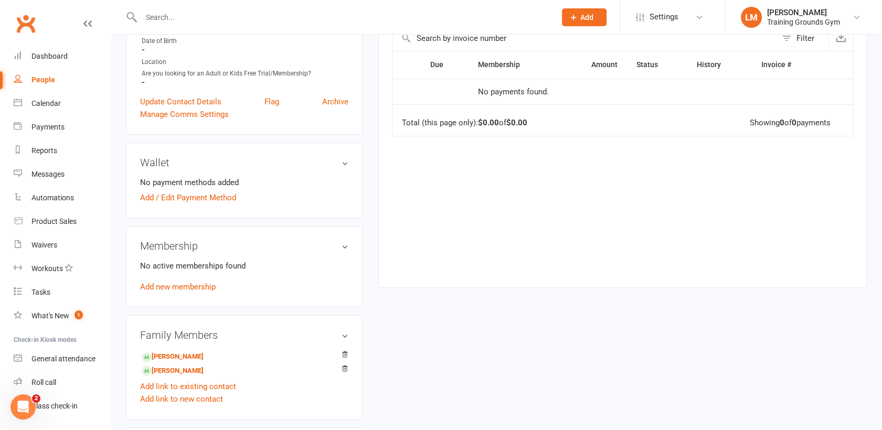
scroll to position [239, 0]
click at [183, 351] on link "[PERSON_NAME]" at bounding box center [173, 356] width 62 height 11
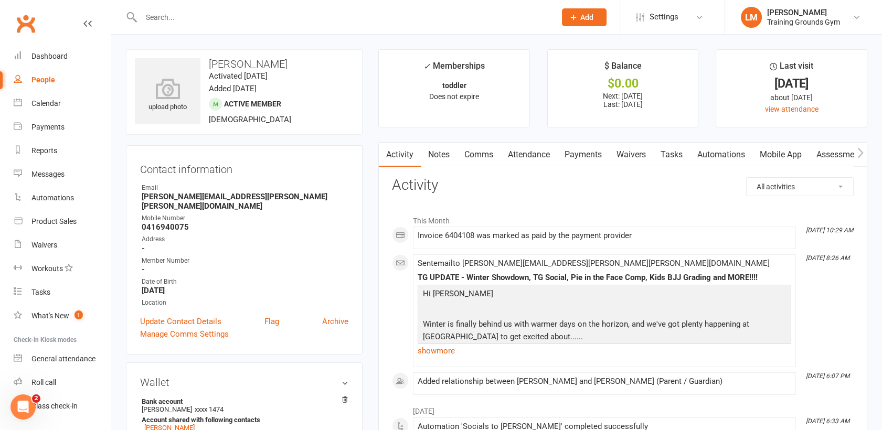
click at [586, 155] on link "Payments" at bounding box center [583, 155] width 52 height 24
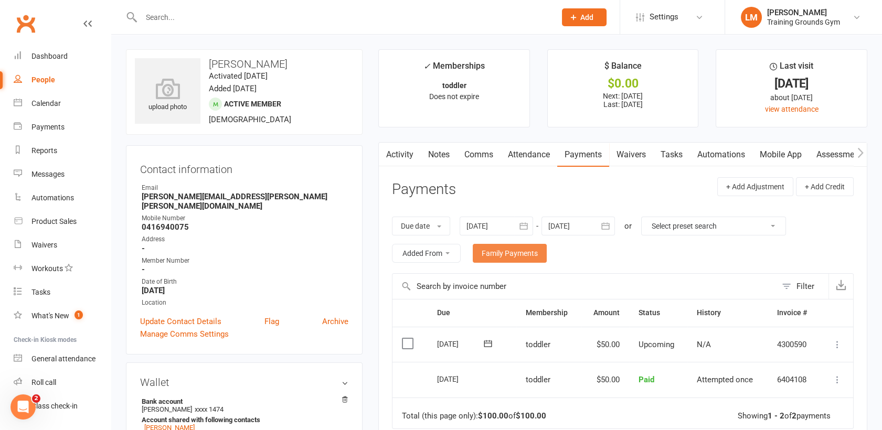
click at [524, 247] on link "Family Payments" at bounding box center [510, 253] width 74 height 19
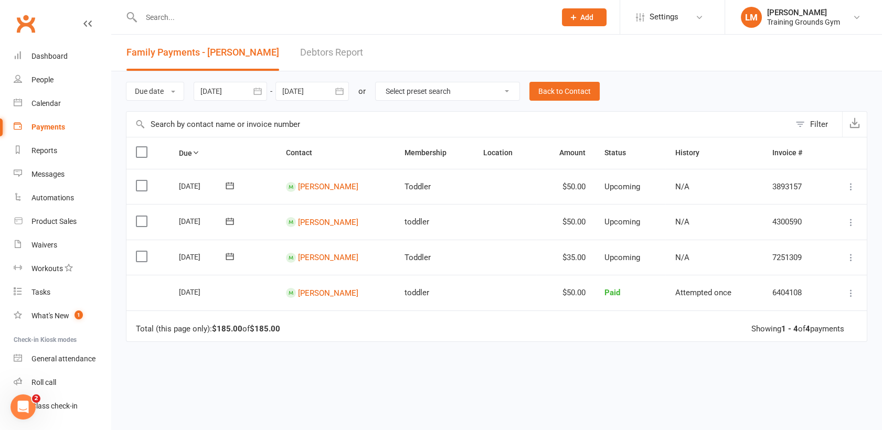
click at [168, 12] on input "text" at bounding box center [343, 17] width 410 height 15
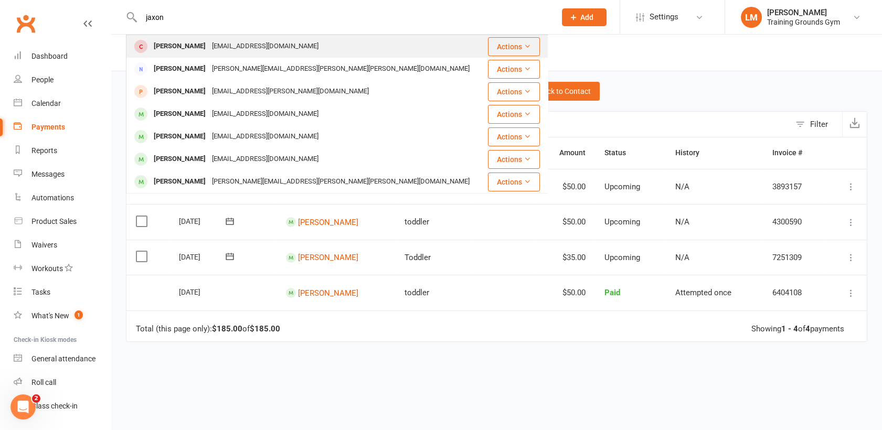
type input "jaxon"
click at [187, 48] on div "[PERSON_NAME]" at bounding box center [180, 46] width 58 height 15
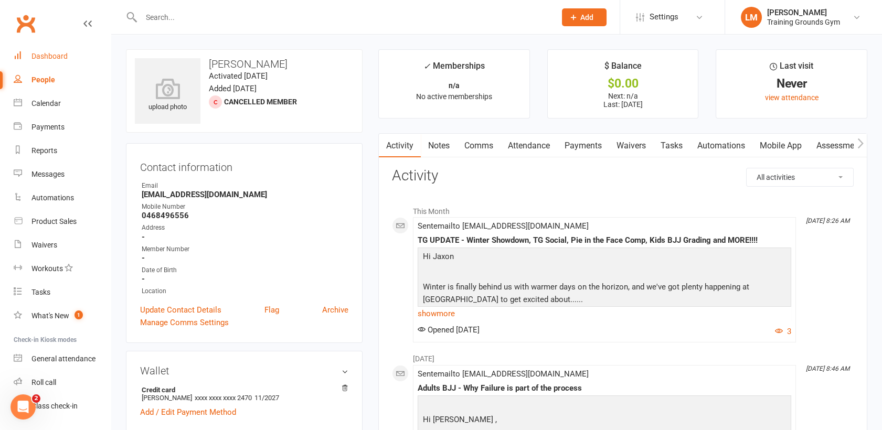
click at [37, 59] on div "Dashboard" at bounding box center [49, 56] width 36 height 8
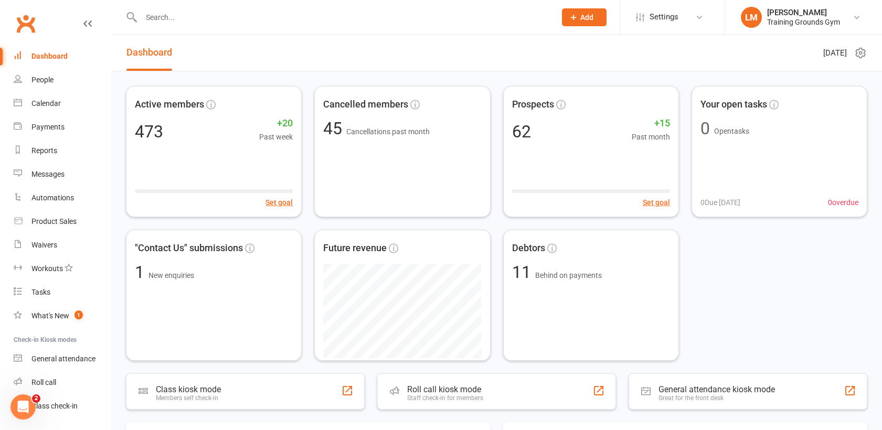
click at [147, 16] on input "text" at bounding box center [343, 17] width 410 height 15
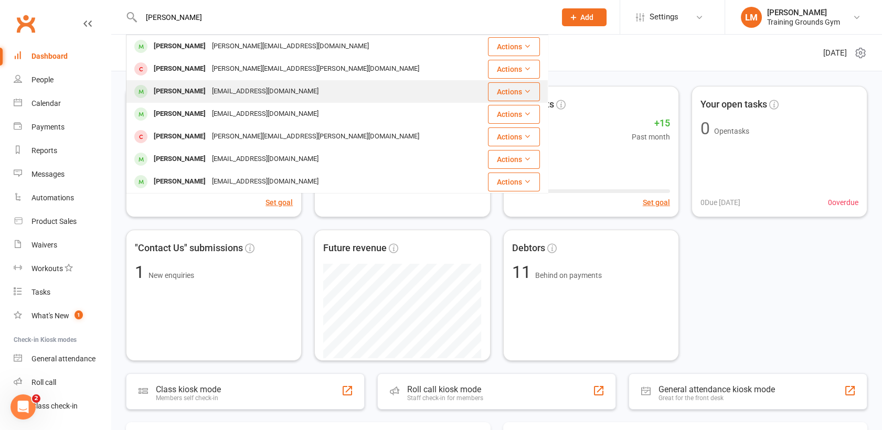
type input "[PERSON_NAME]"
click at [176, 94] on div "[PERSON_NAME]" at bounding box center [180, 91] width 58 height 15
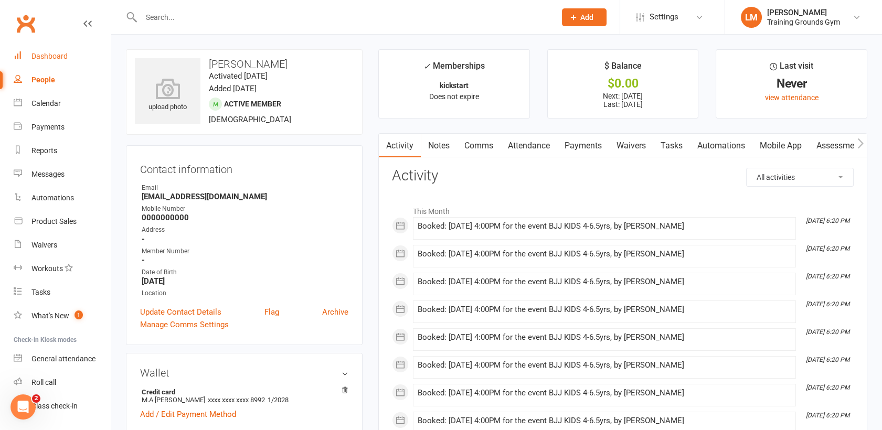
click at [38, 57] on div "Dashboard" at bounding box center [49, 56] width 36 height 8
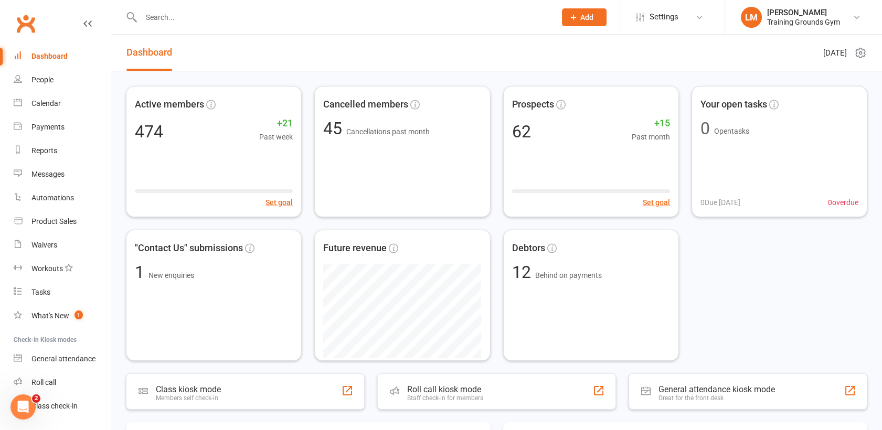
click at [201, 19] on input "text" at bounding box center [343, 17] width 410 height 15
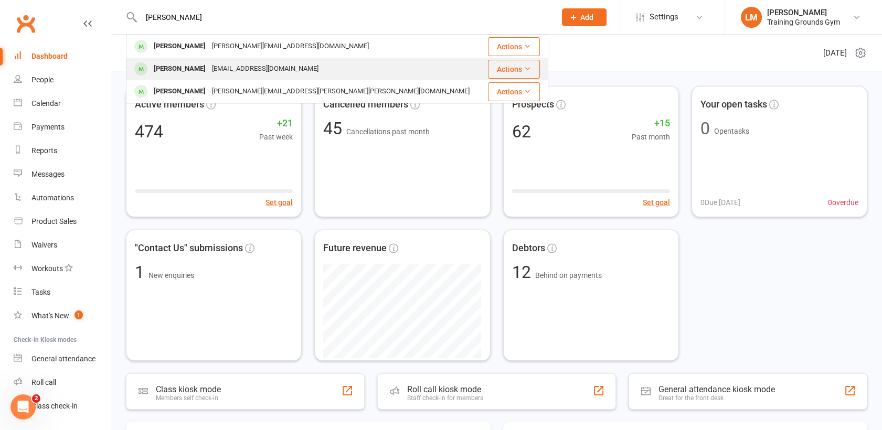
type input "[PERSON_NAME]"
click at [210, 73] on div "[EMAIL_ADDRESS][DOMAIN_NAME]" at bounding box center [265, 68] width 113 height 15
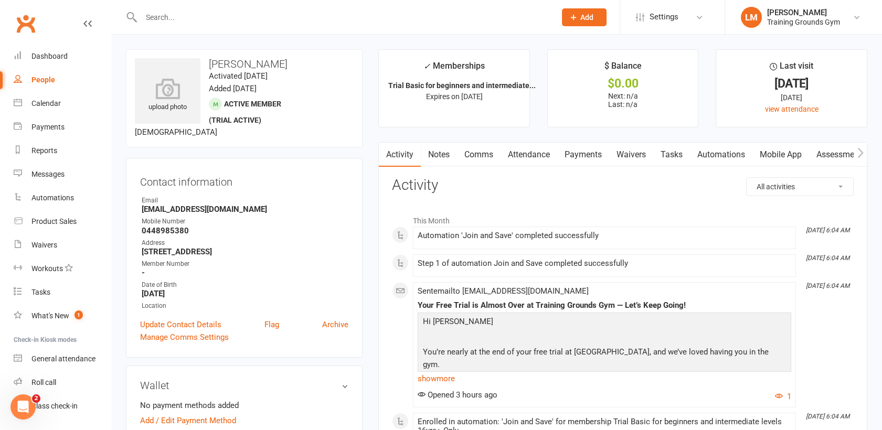
click at [153, 15] on input "text" at bounding box center [343, 17] width 410 height 15
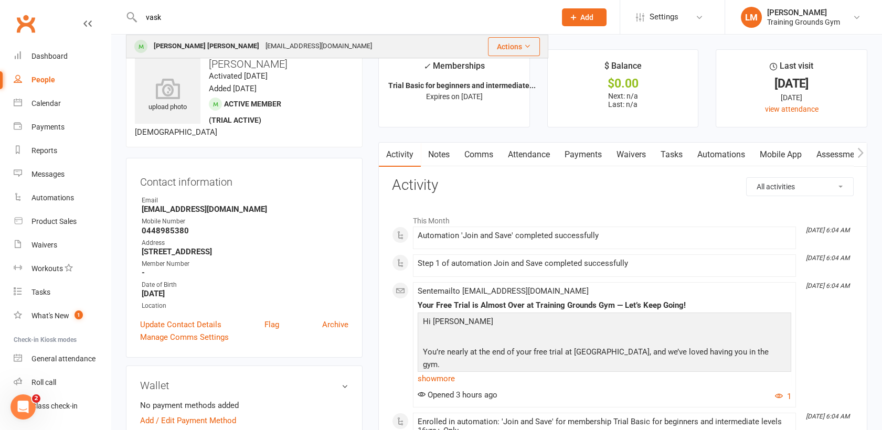
type input "vask"
click at [170, 51] on div "[PERSON_NAME] [PERSON_NAME]" at bounding box center [207, 46] width 112 height 15
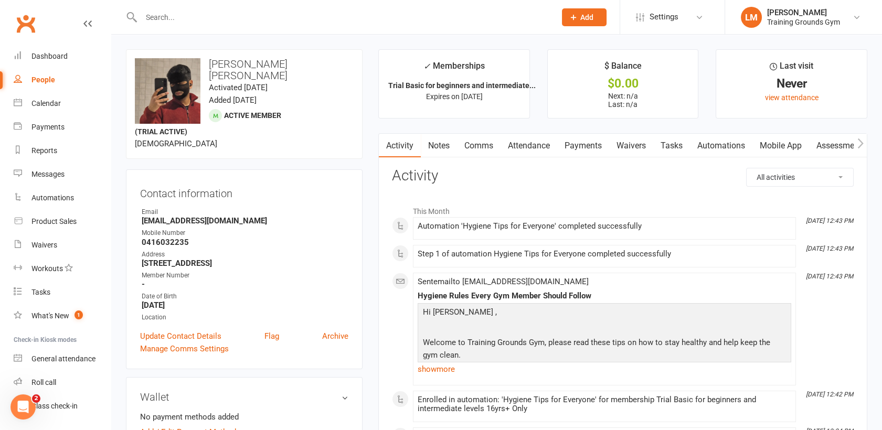
click at [184, 13] on input "text" at bounding box center [343, 17] width 410 height 15
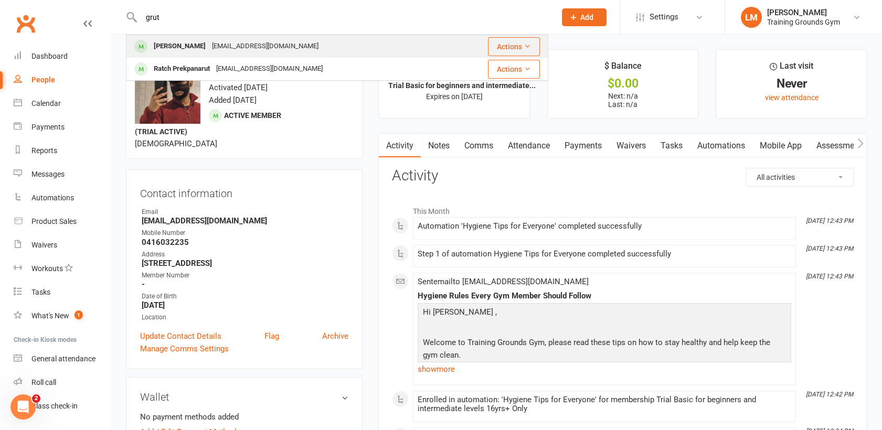
type input "grut"
click at [186, 54] on div "[PERSON_NAME] [EMAIL_ADDRESS][DOMAIN_NAME]" at bounding box center [289, 47] width 324 height 22
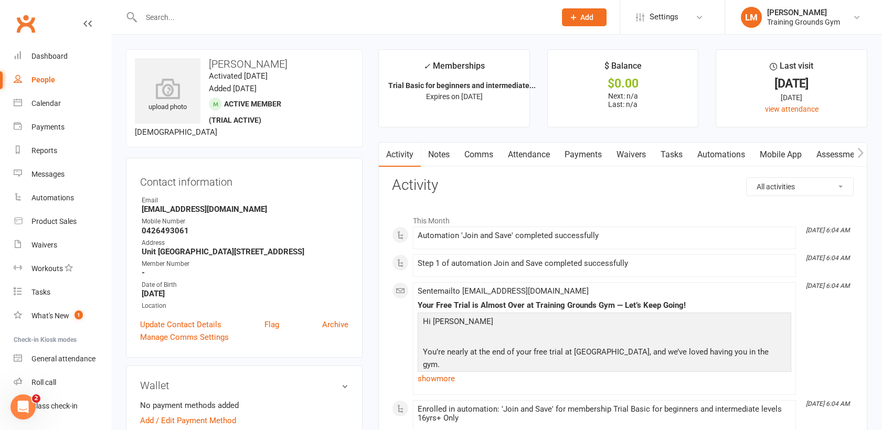
click at [175, 20] on input "text" at bounding box center [343, 17] width 410 height 15
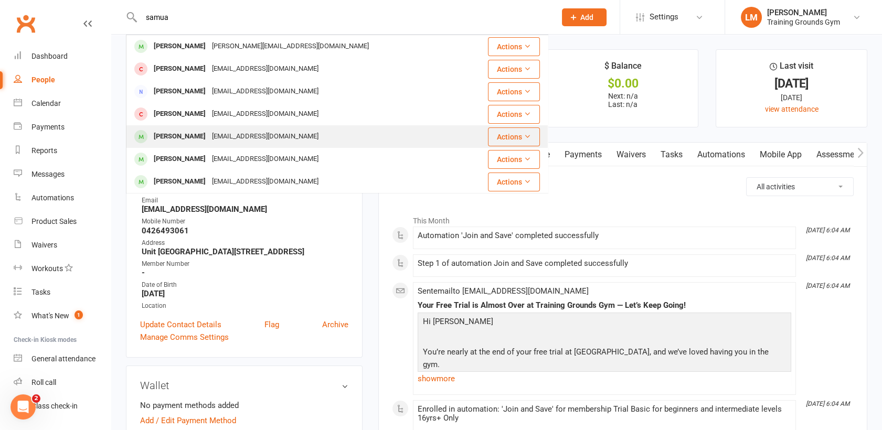
type input "samua"
click at [215, 138] on div "[EMAIL_ADDRESS][DOMAIN_NAME]" at bounding box center [265, 136] width 113 height 15
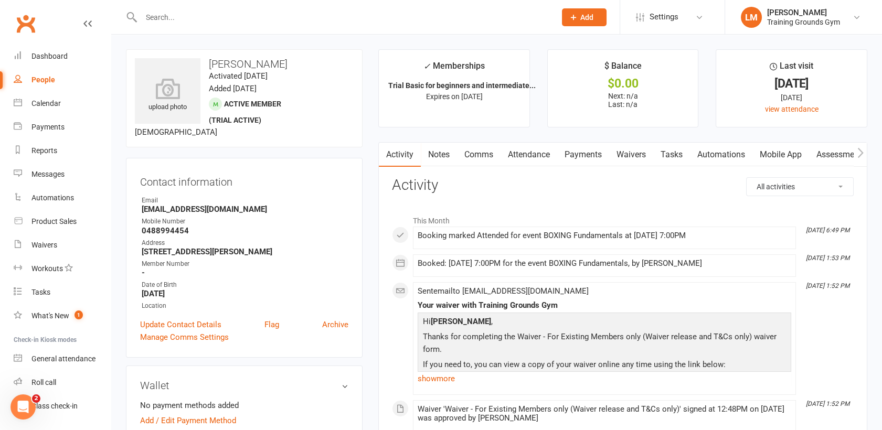
click at [158, 21] on input "text" at bounding box center [343, 17] width 410 height 15
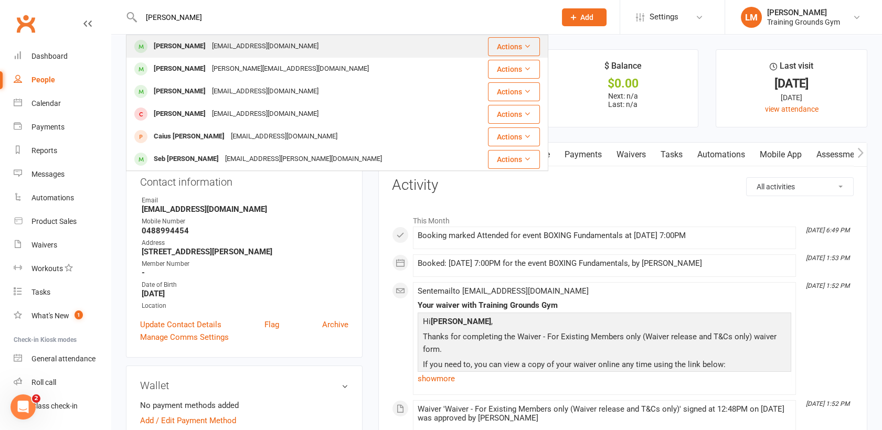
type input "[PERSON_NAME]"
click at [167, 47] on div "[PERSON_NAME]" at bounding box center [180, 46] width 58 height 15
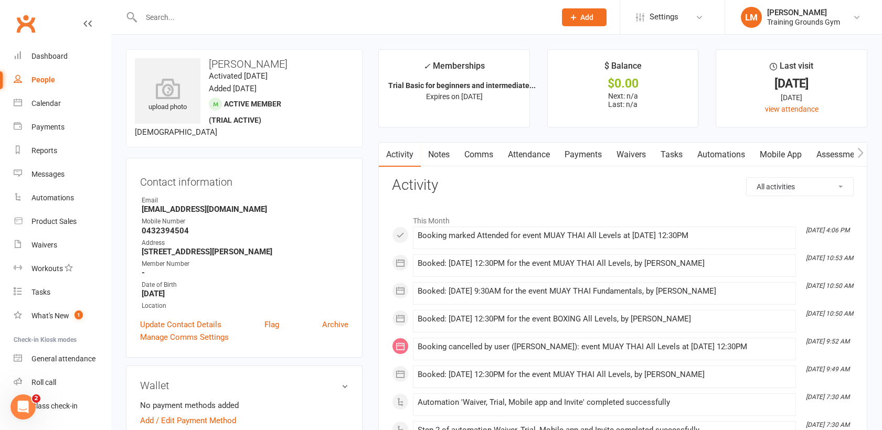
click at [161, 14] on input "text" at bounding box center [343, 17] width 410 height 15
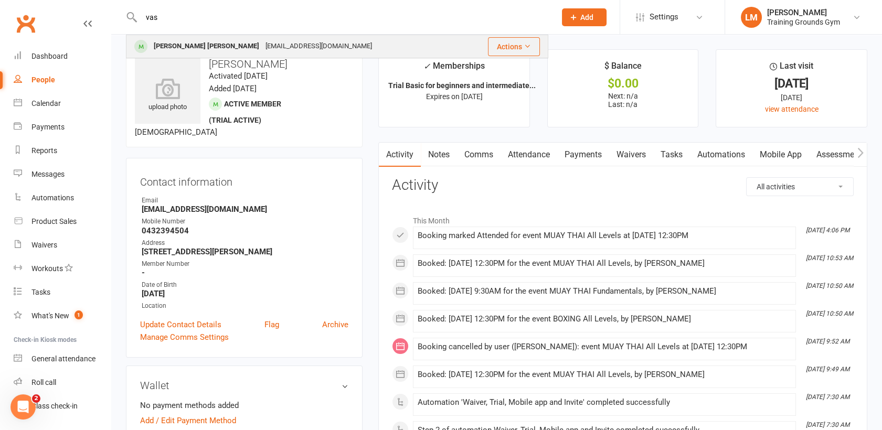
type input "vas"
click at [178, 45] on div "[PERSON_NAME] [PERSON_NAME]" at bounding box center [207, 46] width 112 height 15
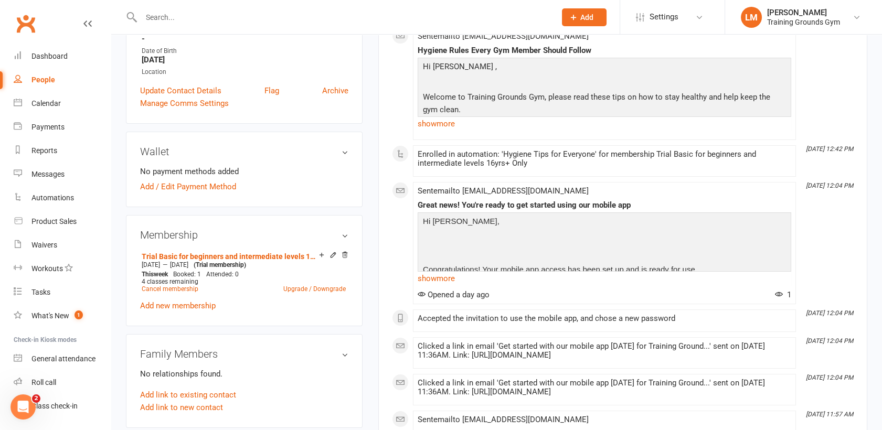
scroll to position [256, 0]
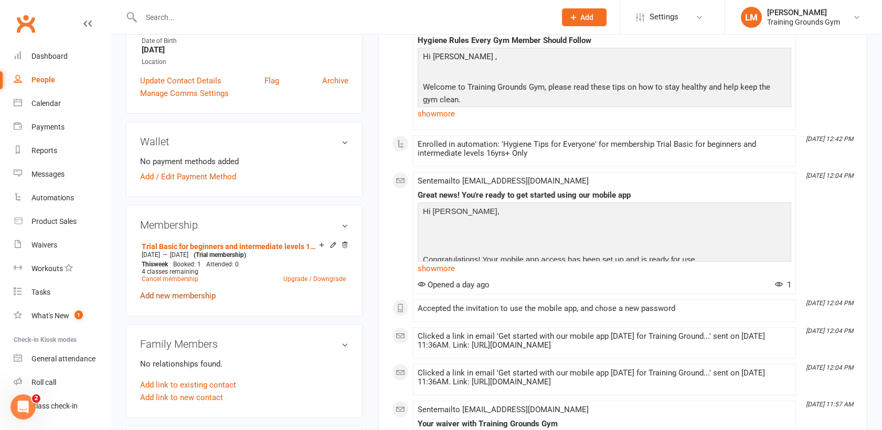
click at [159, 291] on link "Add new membership" at bounding box center [178, 295] width 76 height 9
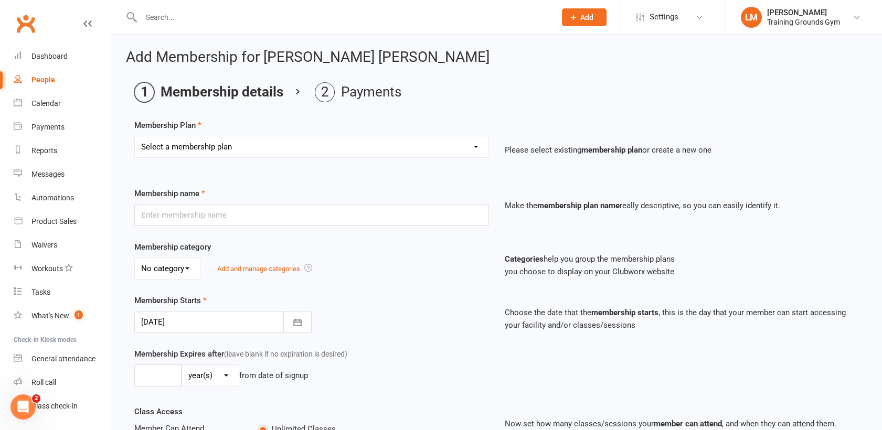
click at [335, 144] on select "Select a membership plan Create new Membership Plan Trial Basic for beginners a…" at bounding box center [312, 146] width 354 height 21
select select "17"
click at [135, 136] on select "Select a membership plan Create new Membership Plan Trial Basic for beginners a…" at bounding box center [312, 146] width 354 height 21
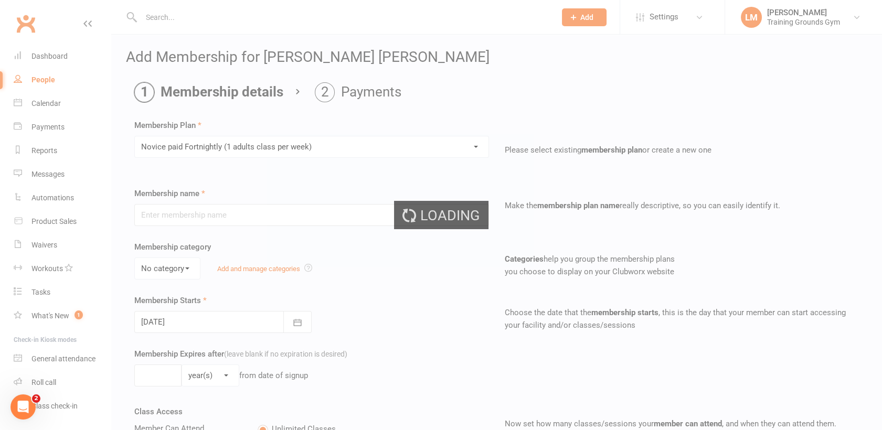
type input "Novice paid Fortnightly (1 adults class per week)"
select select "0"
type input "0"
type input "1"
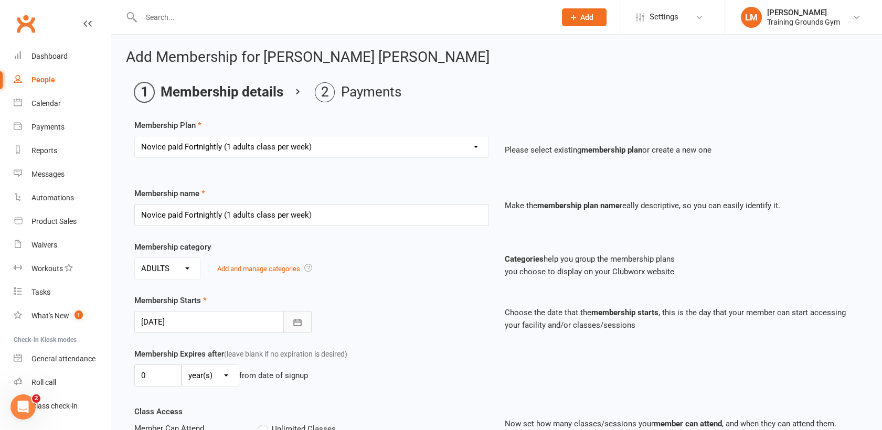
click at [297, 325] on icon "button" at bounding box center [297, 322] width 8 height 7
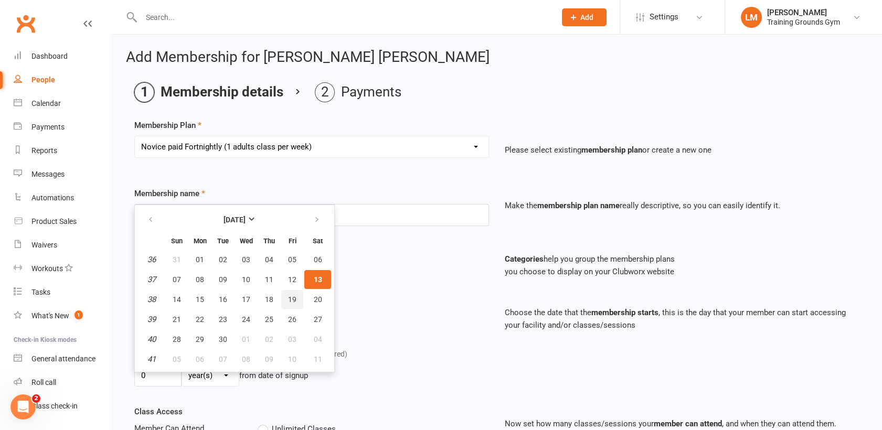
click at [292, 295] on span "19" at bounding box center [292, 299] width 8 height 8
type input "[DATE]"
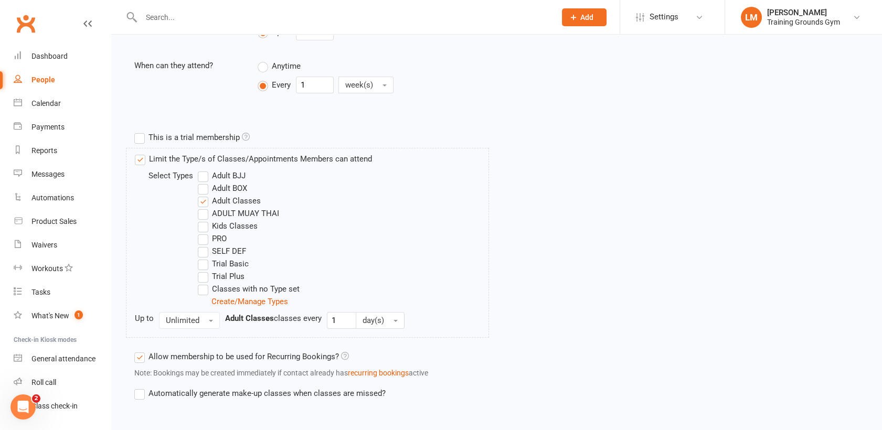
scroll to position [468, 0]
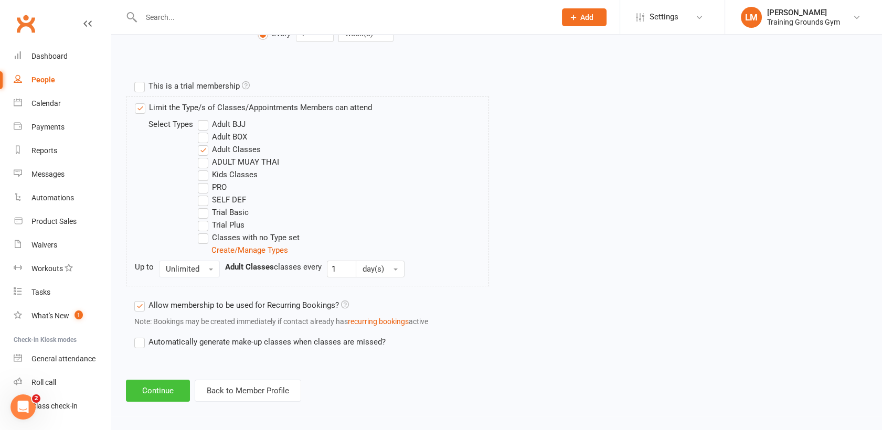
click at [164, 387] on button "Continue" at bounding box center [158, 391] width 64 height 22
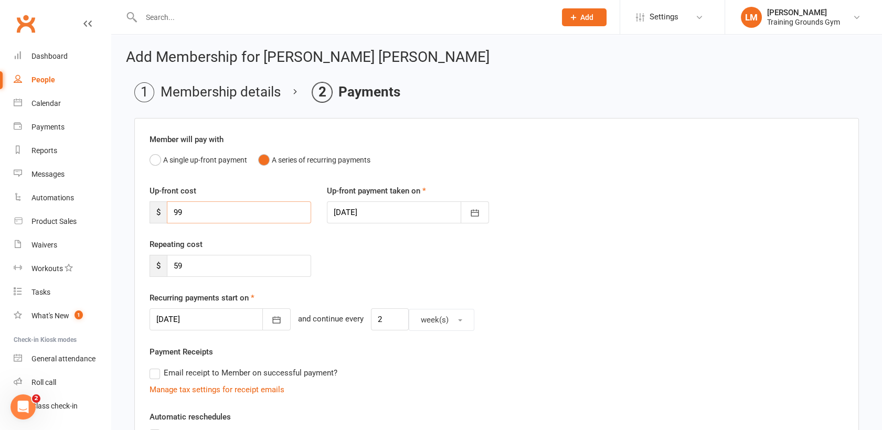
click at [234, 221] on input "99" at bounding box center [239, 213] width 144 height 22
drag, startPoint x: 234, startPoint y: 221, endPoint x: 121, endPoint y: 214, distance: 113.6
click at [121, 214] on div "Add Membership for [PERSON_NAME] [PERSON_NAME] Membership details Payments Memb…" at bounding box center [496, 360] width 771 height 650
type input "59"
click at [635, 249] on div "Repeating cost $ 59" at bounding box center [497, 265] width 710 height 54
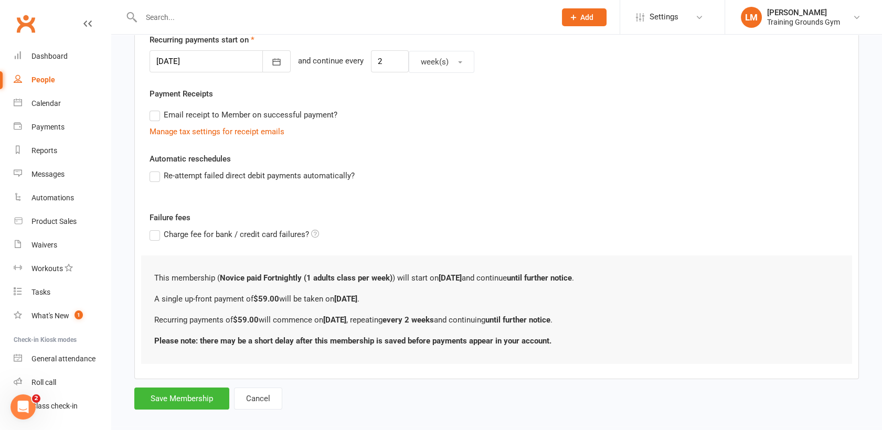
scroll to position [269, 0]
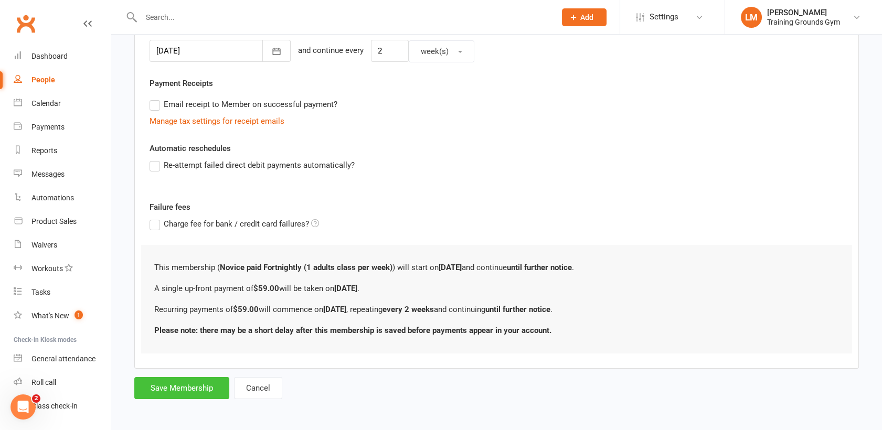
click at [166, 381] on button "Save Membership" at bounding box center [181, 388] width 95 height 22
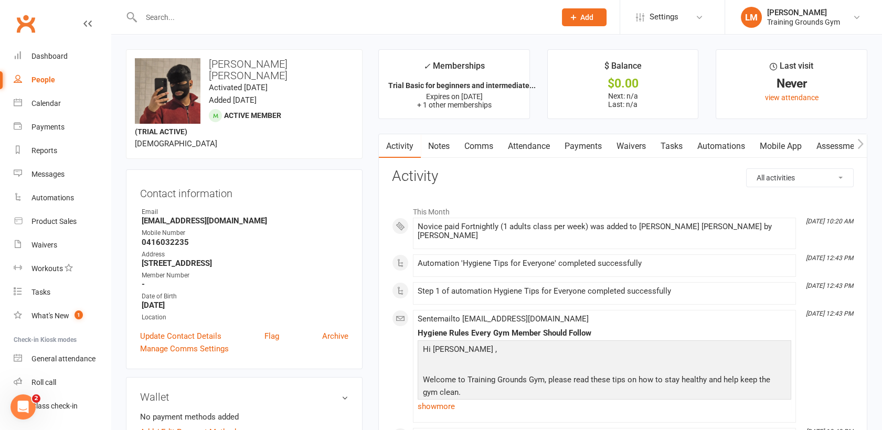
click at [303, 118] on div "upload photo change photo [PERSON_NAME] [PERSON_NAME] Activated [DATE] Added [D…" at bounding box center [244, 104] width 237 height 110
click at [591, 143] on link "Payments" at bounding box center [583, 146] width 52 height 24
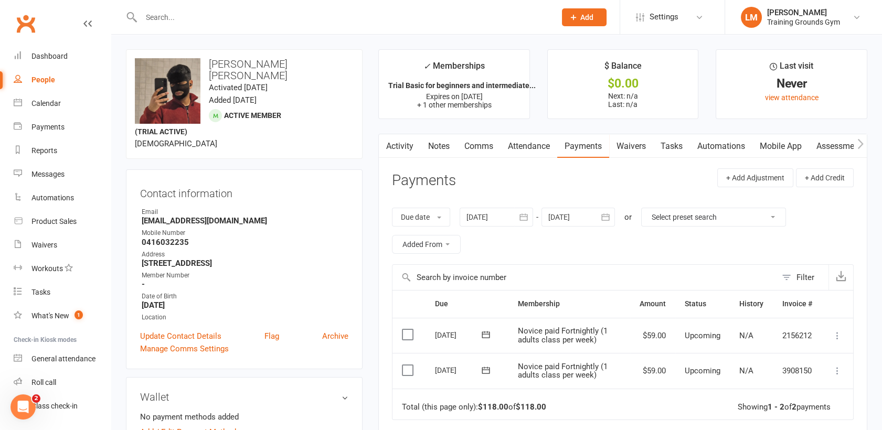
click at [606, 217] on icon "button" at bounding box center [605, 217] width 10 height 10
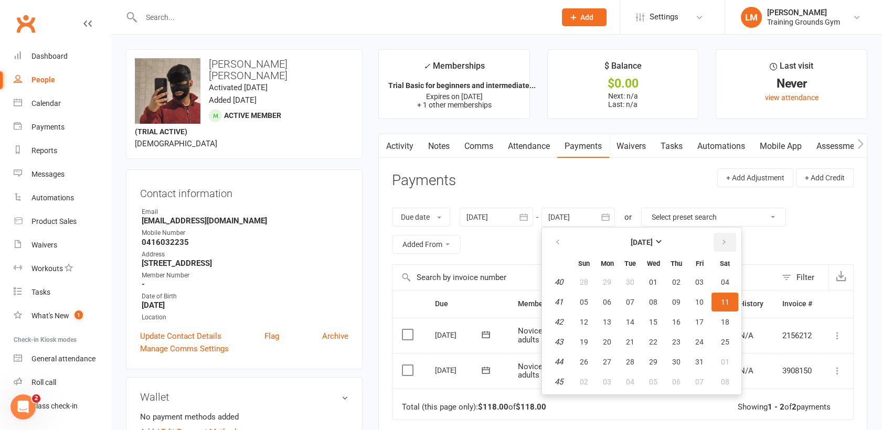
click at [719, 242] on button "button" at bounding box center [725, 242] width 23 height 19
click at [724, 298] on span "08" at bounding box center [725, 302] width 8 height 8
type input "[DATE]"
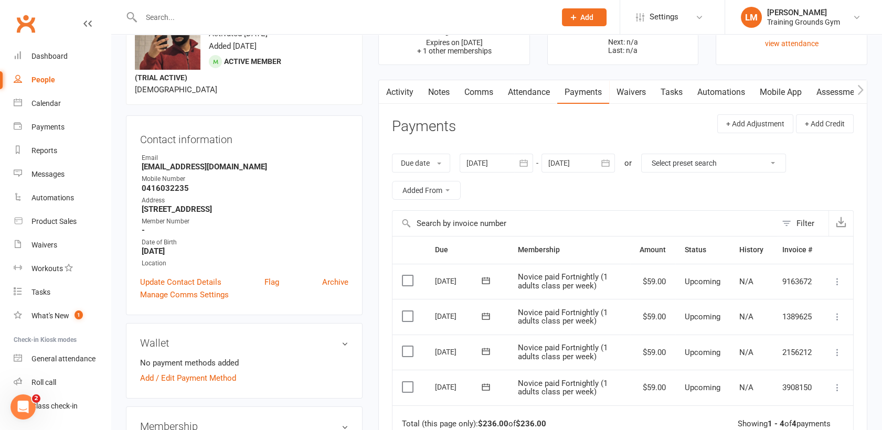
scroll to position [99, 0]
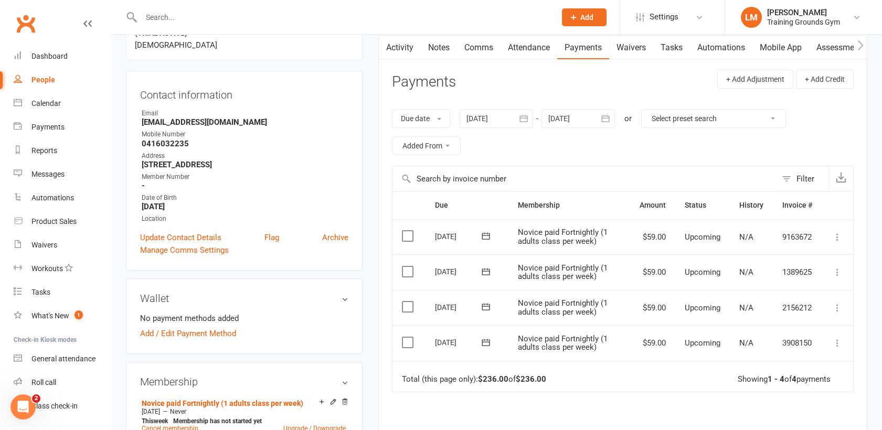
click at [187, 20] on input "text" at bounding box center [343, 17] width 410 height 15
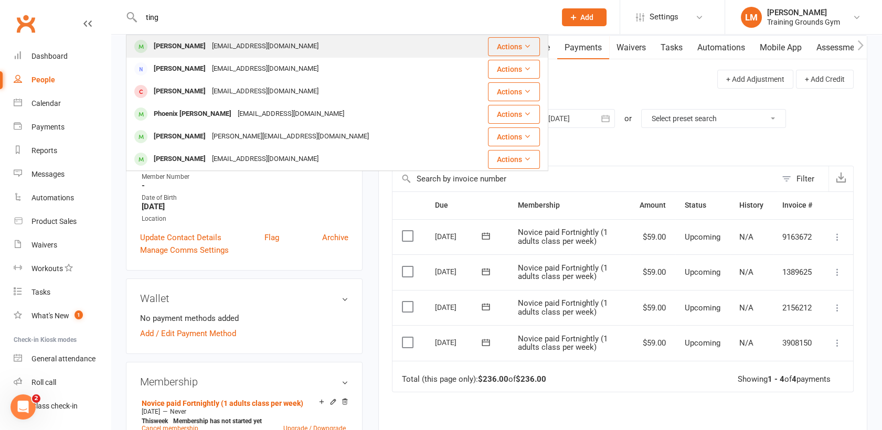
type input "ting"
click at [193, 42] on div "[PERSON_NAME]" at bounding box center [180, 46] width 58 height 15
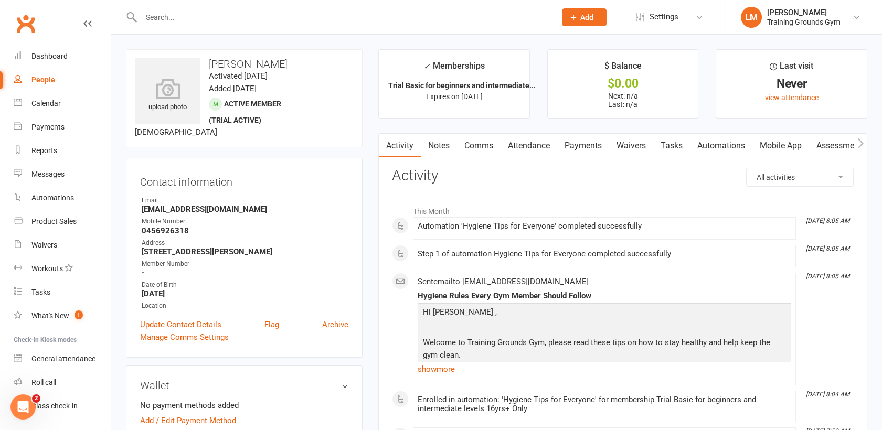
click at [399, 147] on link "Activity" at bounding box center [400, 146] width 42 height 24
click at [506, 141] on link "Attendance" at bounding box center [529, 146] width 57 height 24
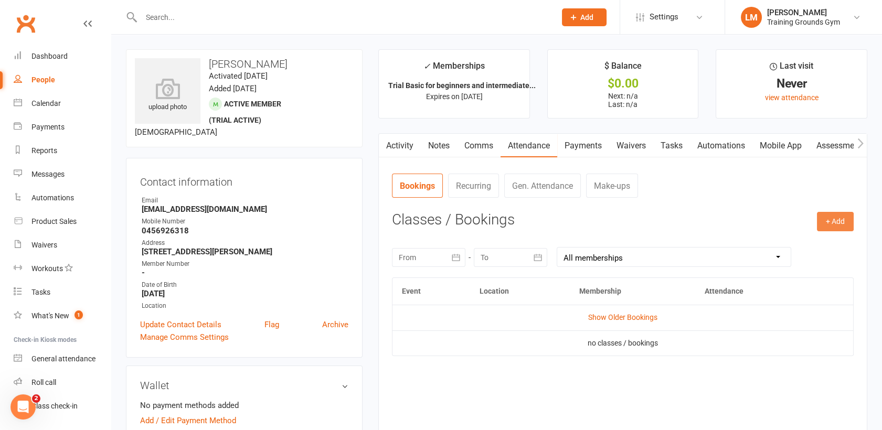
click at [837, 225] on button "+ Add" at bounding box center [835, 221] width 37 height 19
click at [827, 242] on link "Book Event" at bounding box center [801, 245] width 104 height 21
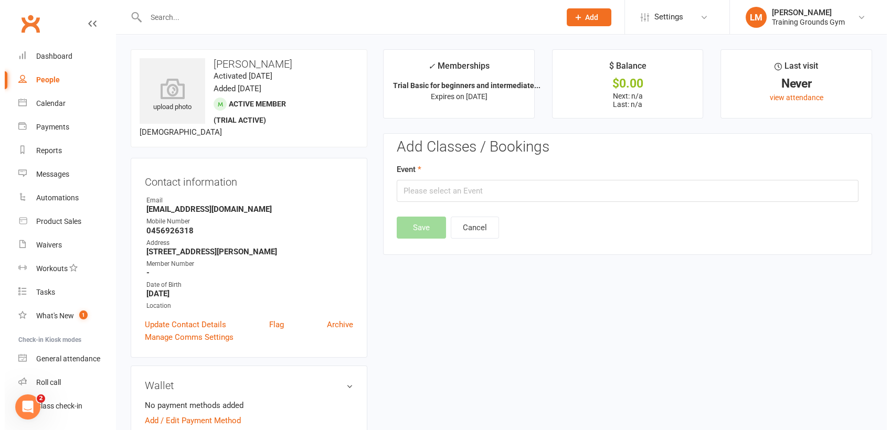
scroll to position [80, 0]
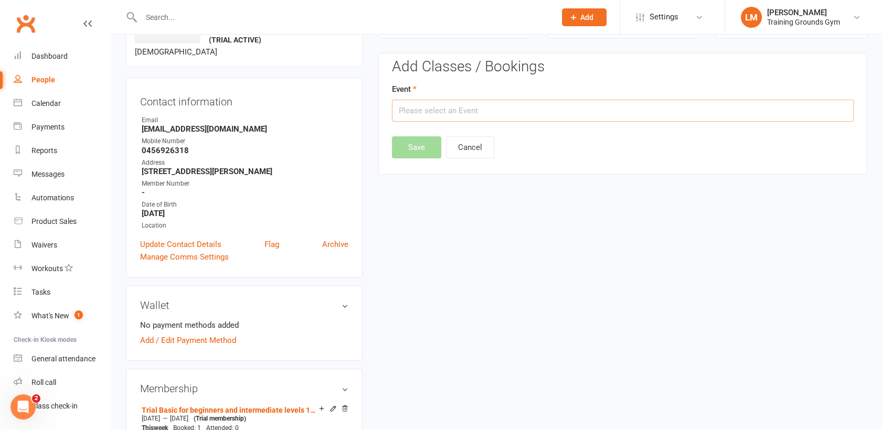
click at [582, 107] on input "text" at bounding box center [623, 111] width 462 height 22
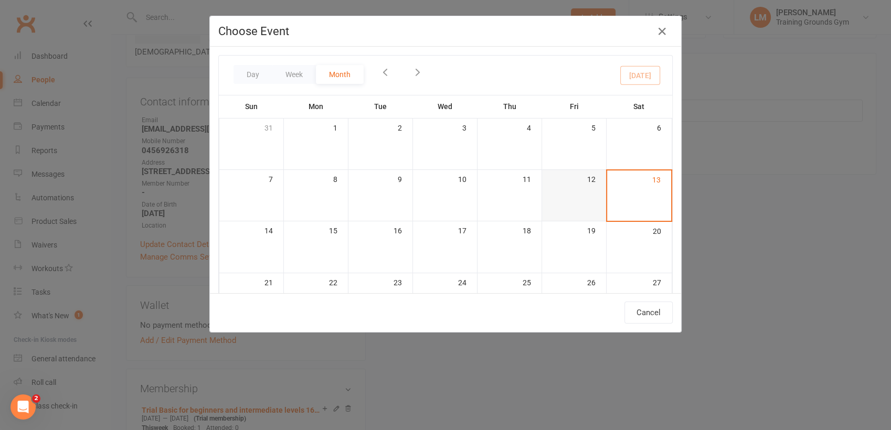
click at [573, 203] on div "Sun Mon Tue Wed Thu Fri Sat 31 1 2 3 4 5 6 7 8 9 10 11 12 13 14 15 16 17 18 19 …" at bounding box center [445, 263] width 453 height 334
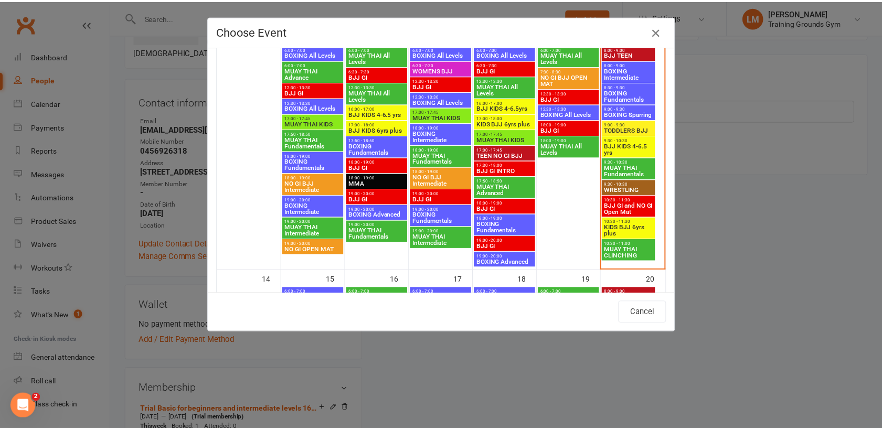
scroll to position [345, 0]
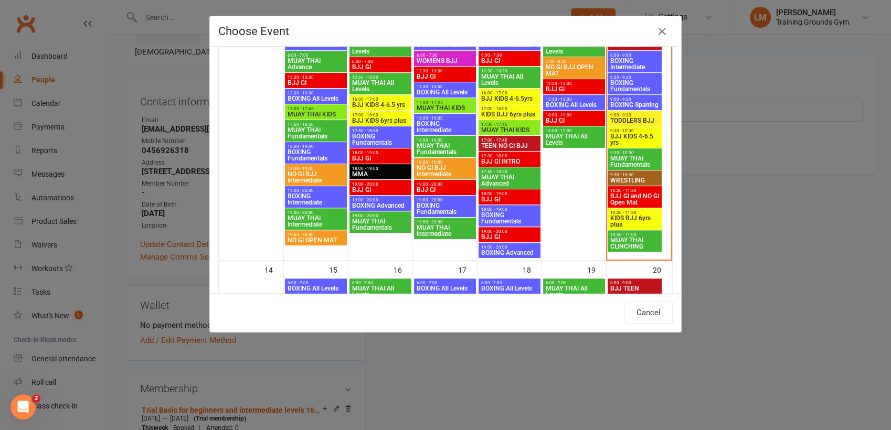
click at [571, 136] on span "MUAY THAI All Levels" at bounding box center [574, 139] width 58 height 13
type input "MUAY THAI All Levels - [DATE] 6:00:00 PM"
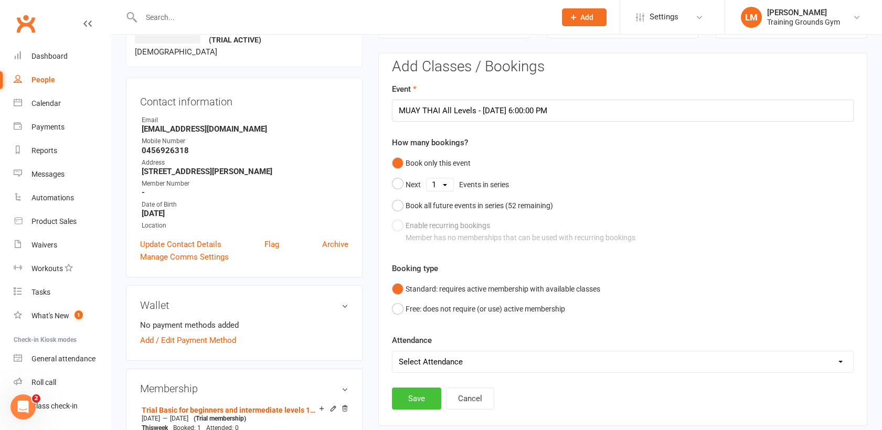
click at [416, 392] on button "Save" at bounding box center [416, 399] width 49 height 22
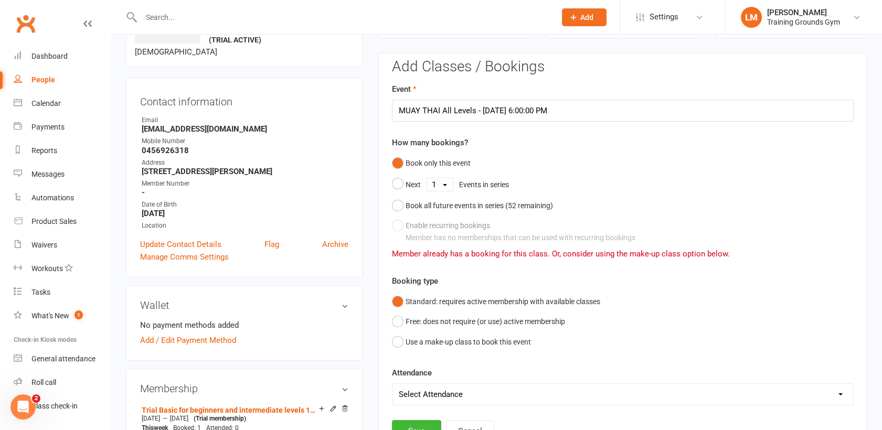
click at [165, 16] on input "text" at bounding box center [343, 17] width 410 height 15
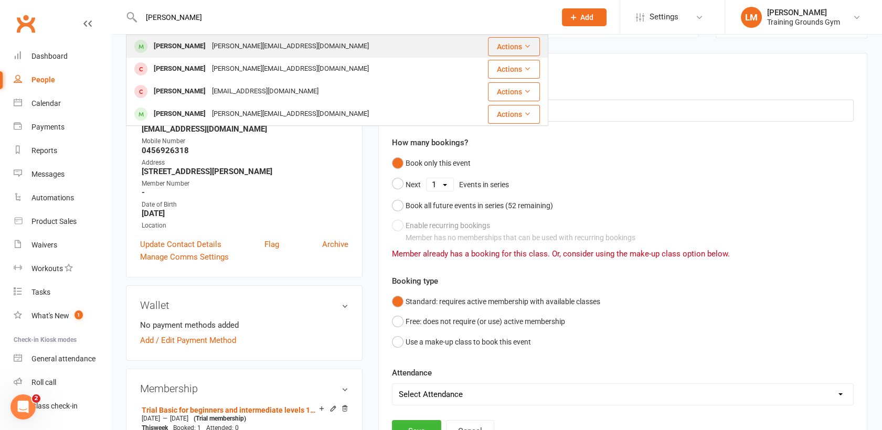
type input "[PERSON_NAME]"
click at [175, 44] on div "[PERSON_NAME]" at bounding box center [180, 46] width 58 height 15
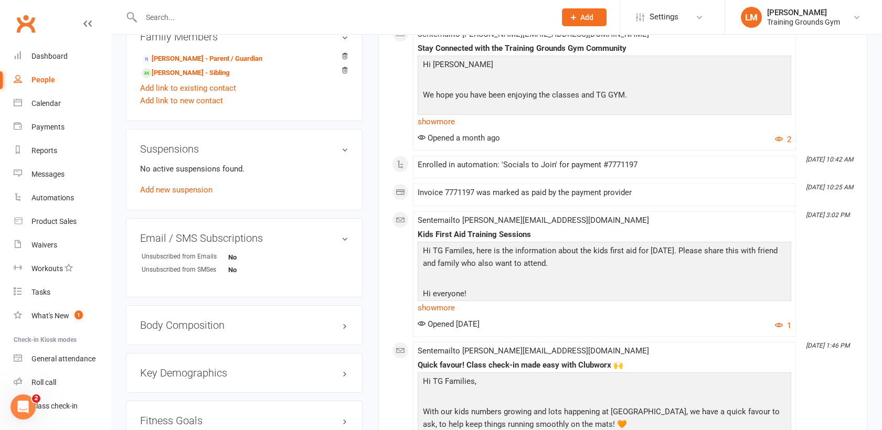
scroll to position [579, 0]
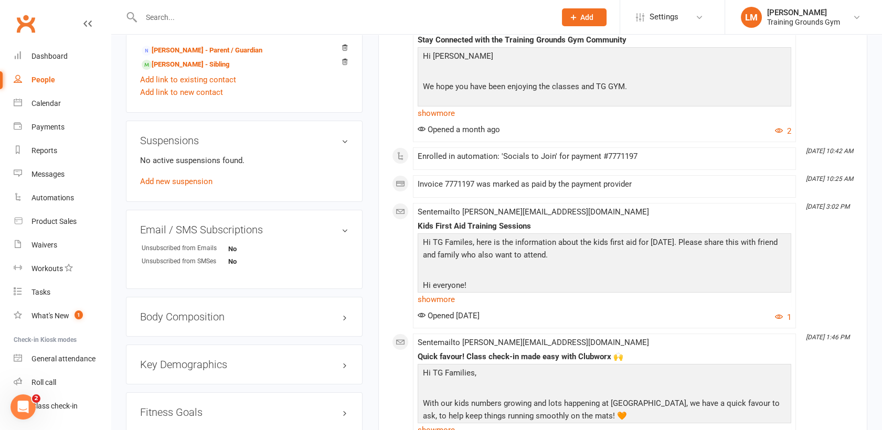
click at [186, 187] on div "No active suspensions found. Add new suspension" at bounding box center [244, 171] width 208 height 34
click at [184, 183] on link "Add new suspension" at bounding box center [176, 181] width 72 height 9
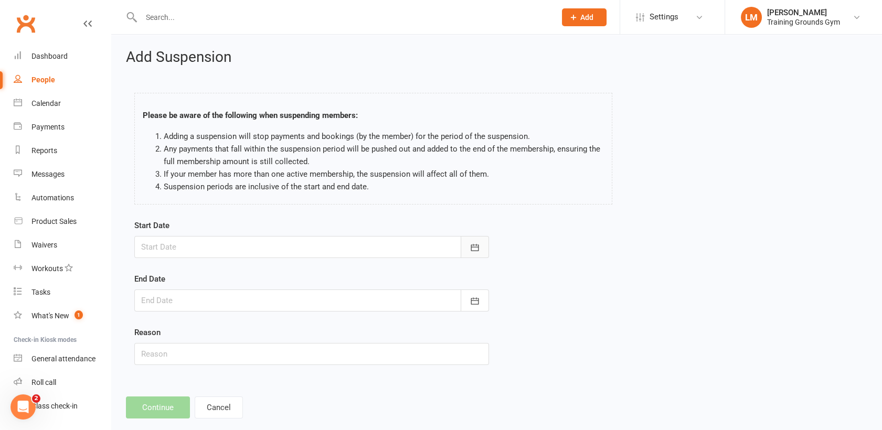
click at [477, 243] on icon "button" at bounding box center [475, 247] width 10 height 10
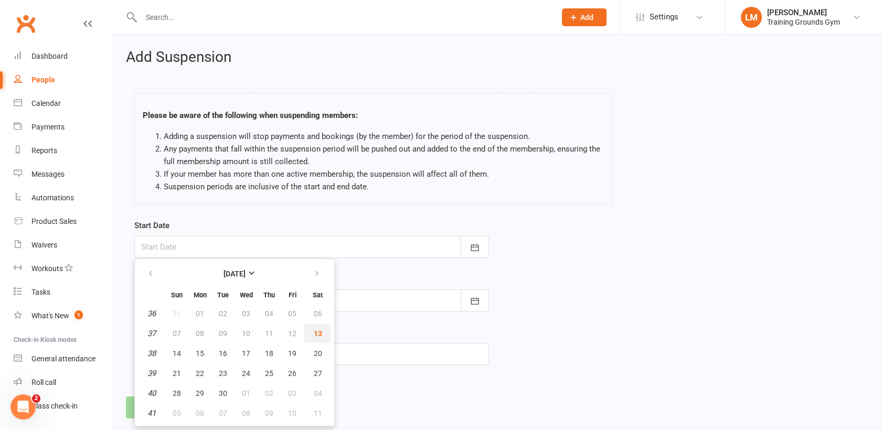
click at [316, 332] on span "13" at bounding box center [318, 334] width 8 height 8
type input "[DATE]"
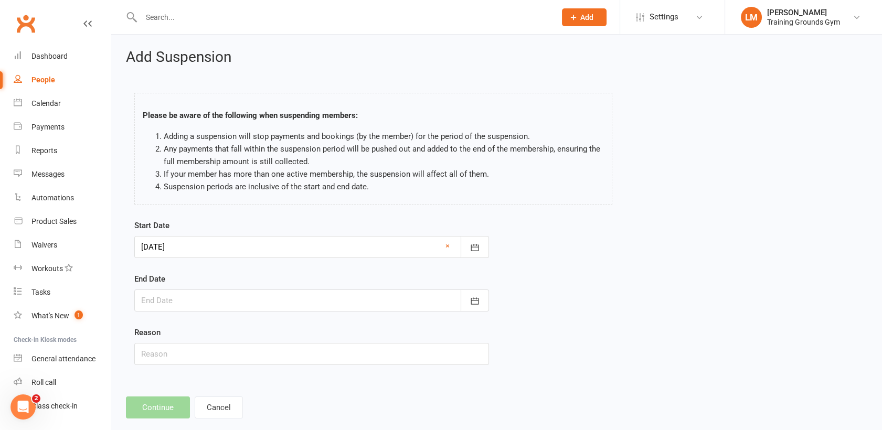
click at [298, 295] on div at bounding box center [311, 301] width 355 height 22
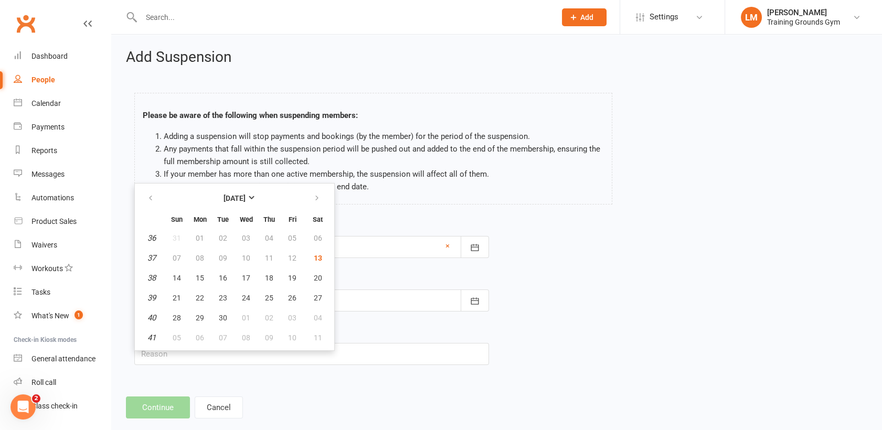
click at [369, 392] on div "Add Suspension Please be aware of the following when suspending members: Adding…" at bounding box center [496, 234] width 771 height 399
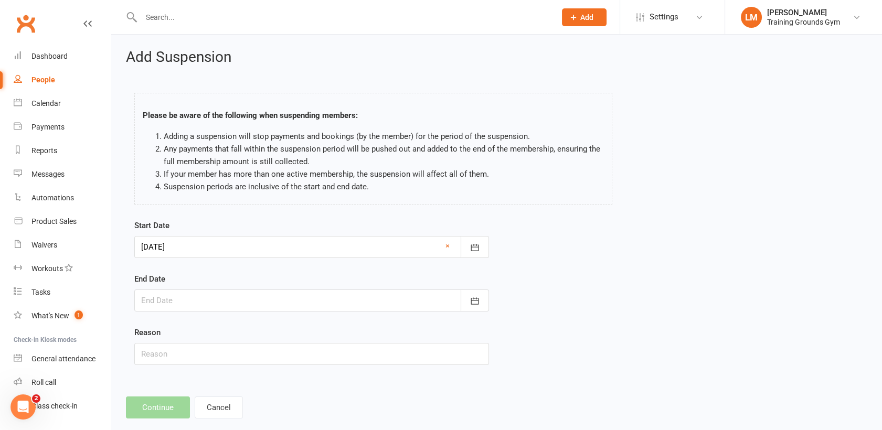
click at [170, 15] on input "text" at bounding box center [343, 17] width 410 height 15
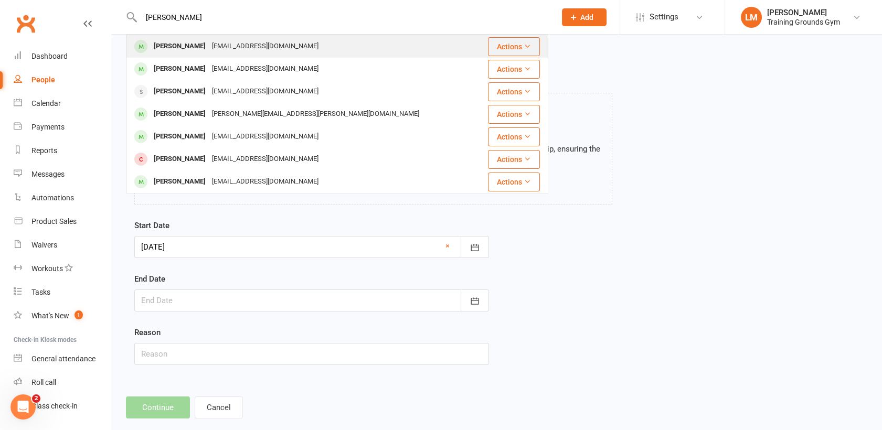
type input "[PERSON_NAME]"
click at [178, 48] on div "[PERSON_NAME]" at bounding box center [180, 46] width 58 height 15
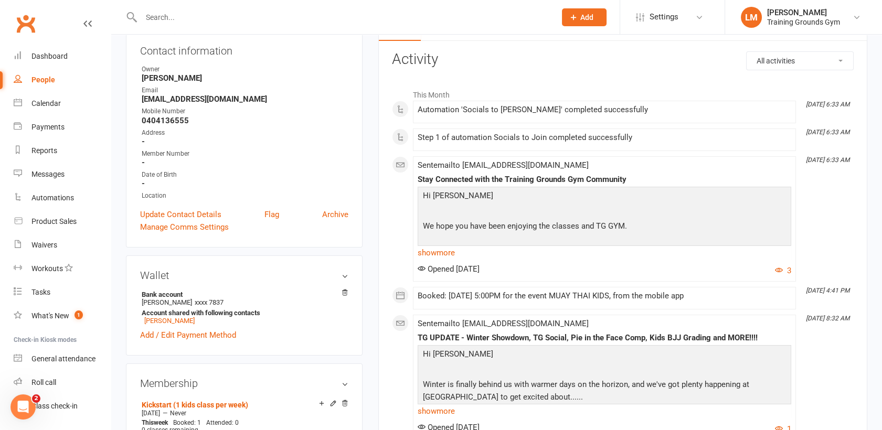
scroll to position [140, 0]
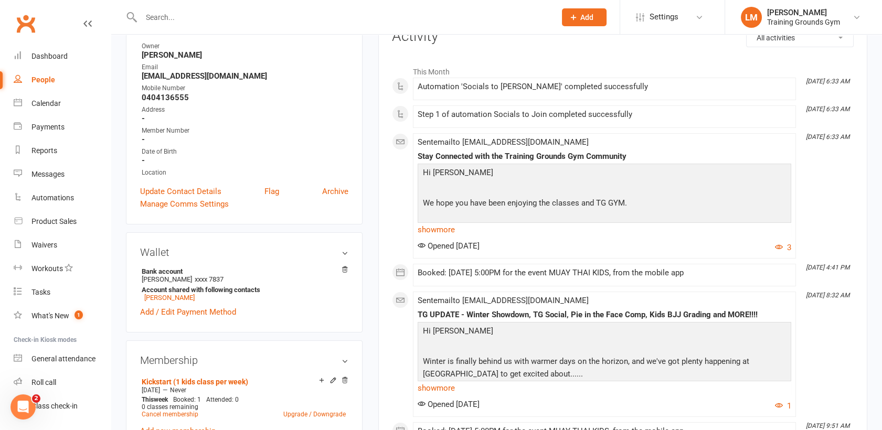
click at [574, 23] on button "Add" at bounding box center [584, 17] width 45 height 18
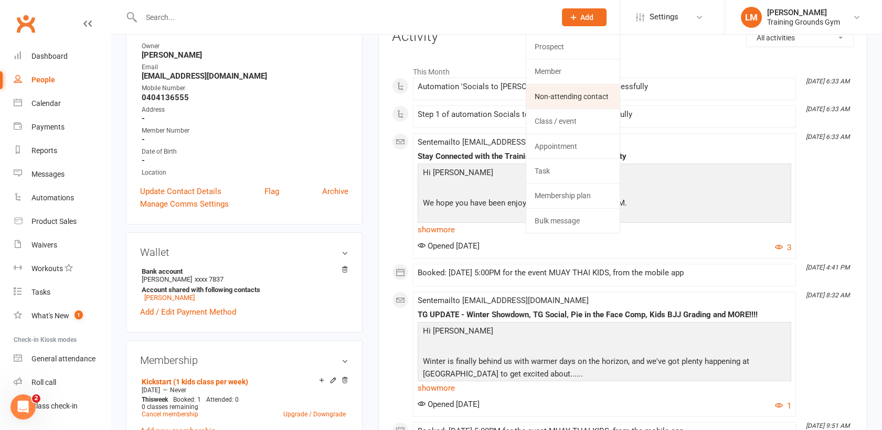
click at [556, 95] on link "Non-attending contact" at bounding box center [572, 96] width 93 height 24
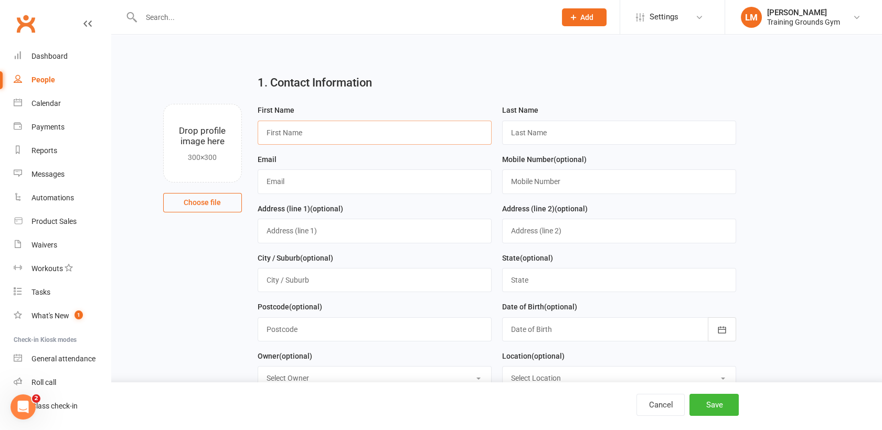
click at [288, 132] on input "text" at bounding box center [375, 133] width 234 height 24
type input "Jidapa"
type input "j"
type input "[EMAIL_ADDRESS][DOMAIN_NAME]"
type input "0425446365"
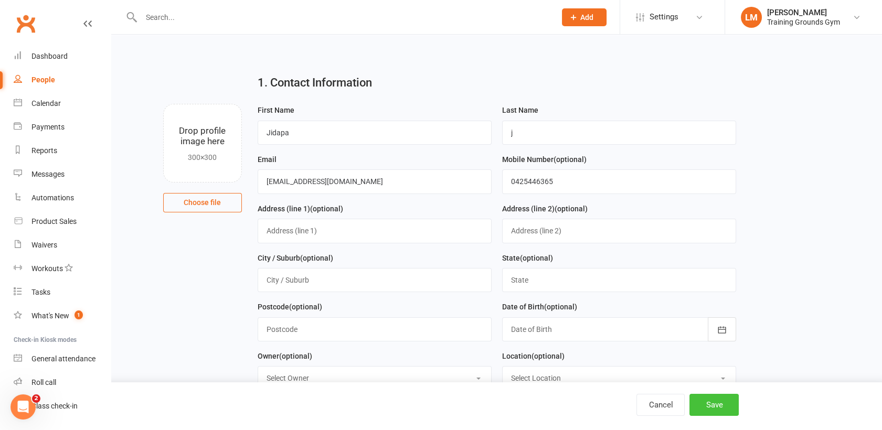
click at [718, 400] on button "Save" at bounding box center [714, 405] width 49 height 22
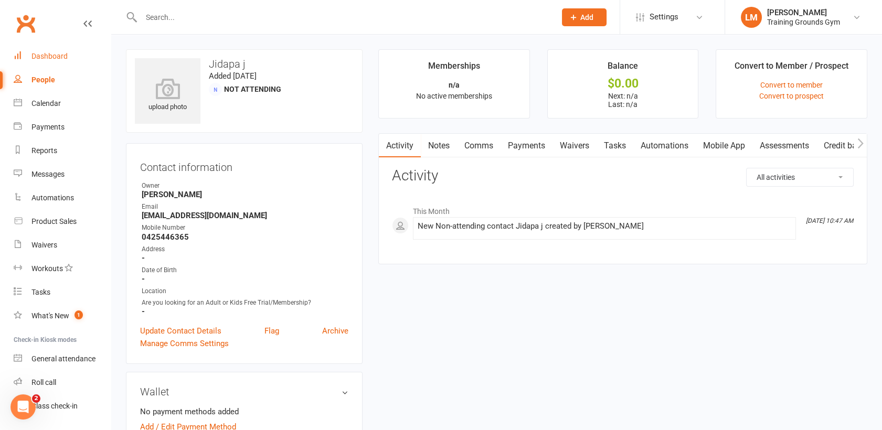
click at [58, 52] on div "Dashboard" at bounding box center [49, 56] width 36 height 8
